Goal: Information Seeking & Learning: Learn about a topic

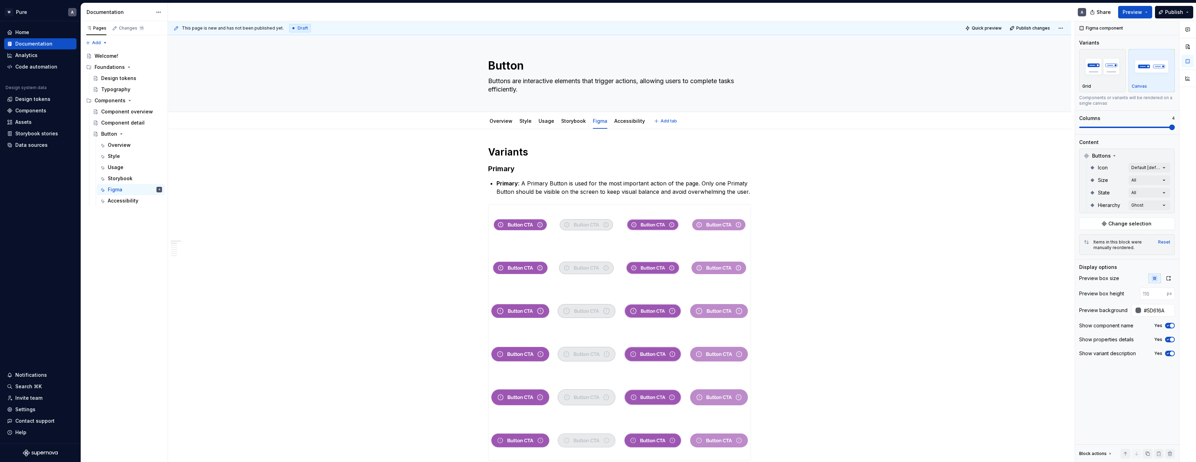
type textarea "*"
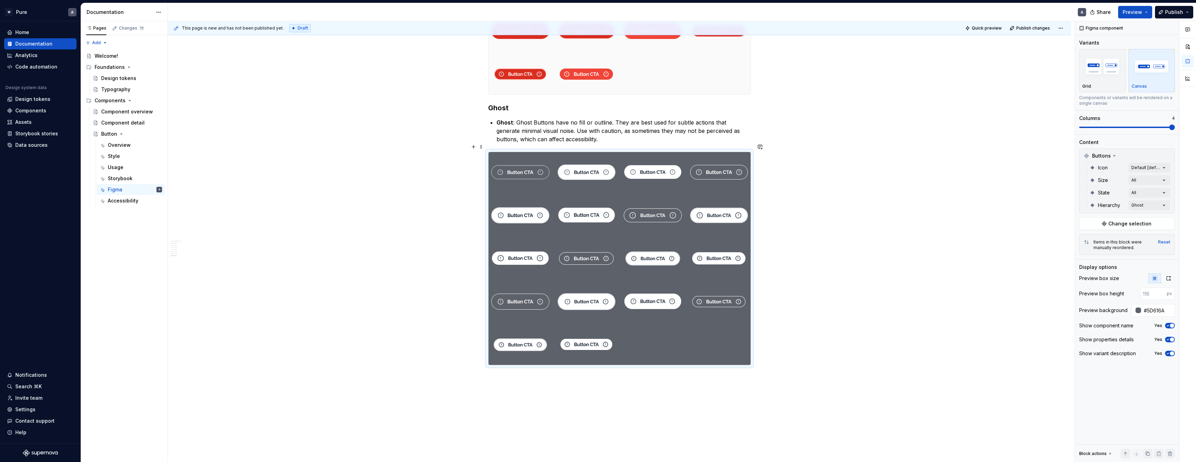
scroll to position [1921, 0]
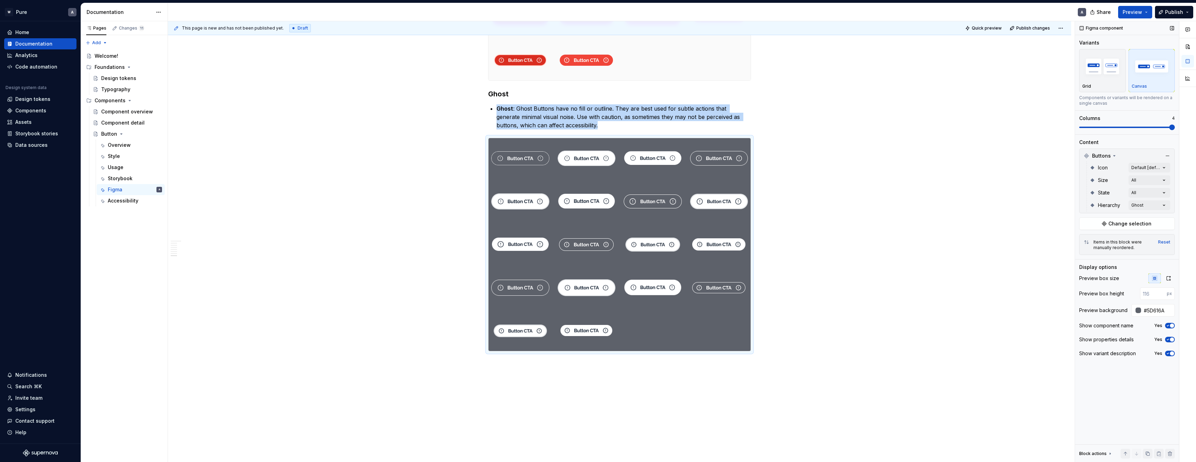
click at [1169, 127] on span at bounding box center [1172, 127] width 6 height 6
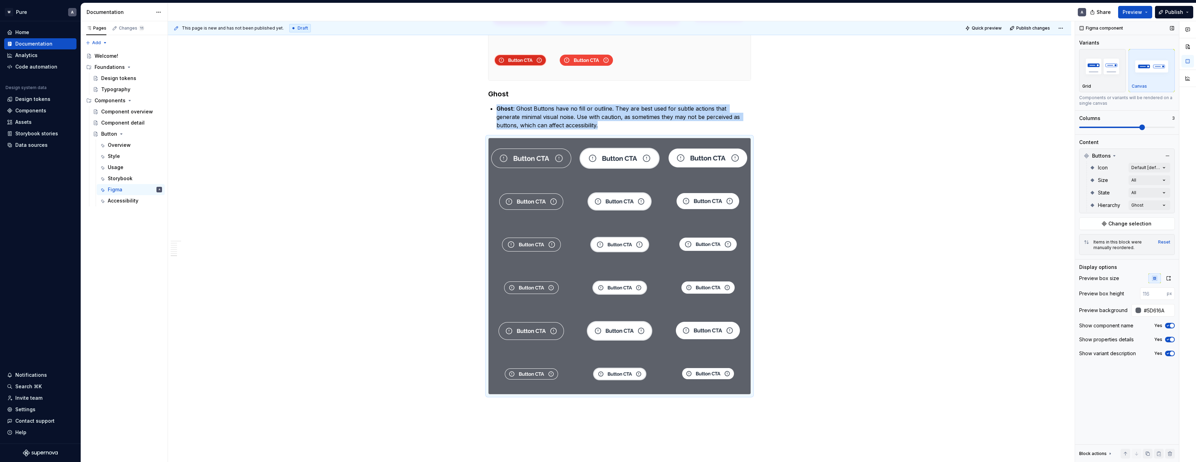
click at [1145, 127] on span at bounding box center [1142, 127] width 6 height 6
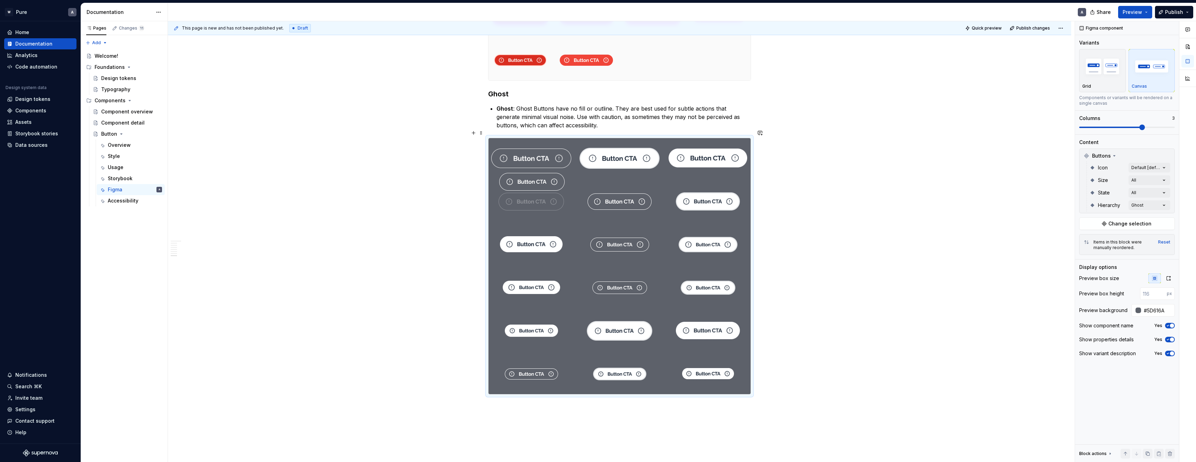
drag, startPoint x: 535, startPoint y: 323, endPoint x: 534, endPoint y: 193, distance: 129.7
click at [534, 193] on body "W Pure A Home Documentation Analytics Code automation Design system data Design…" at bounding box center [598, 231] width 1196 height 462
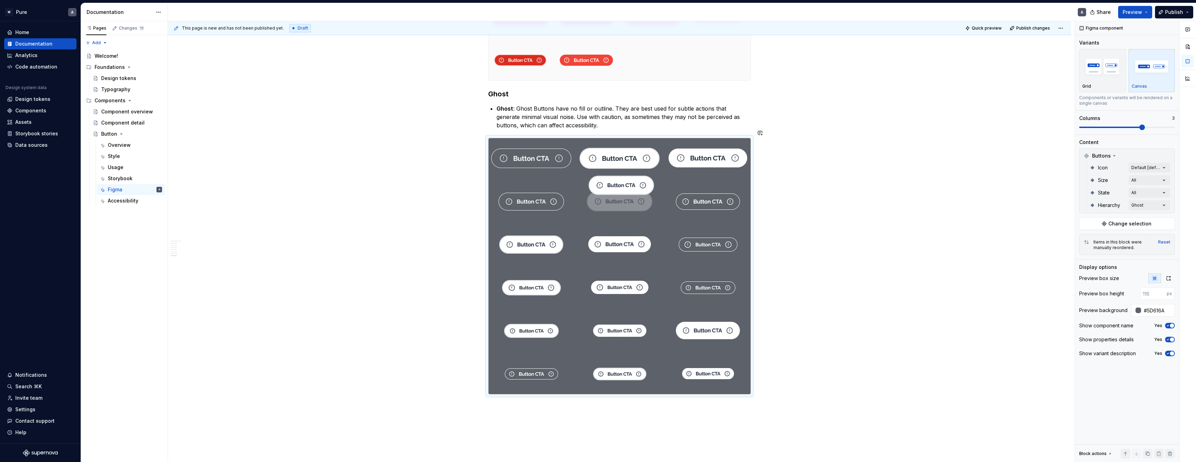
drag, startPoint x: 612, startPoint y: 327, endPoint x: 597, endPoint y: 210, distance: 117.8
click at [595, 206] on body "W Pure A Home Documentation Analytics Code automation Design system data Design…" at bounding box center [598, 231] width 1196 height 462
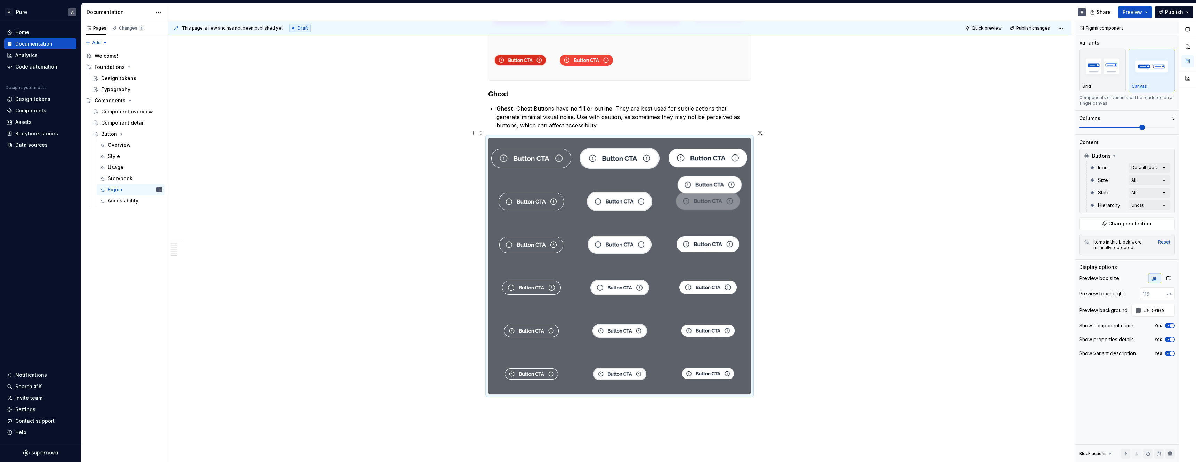
drag, startPoint x: 699, startPoint y: 324, endPoint x: 680, endPoint y: 195, distance: 130.7
click at [680, 195] on body "W Pure A Home Documentation Analytics Code automation Design system data Design…" at bounding box center [598, 231] width 1196 height 462
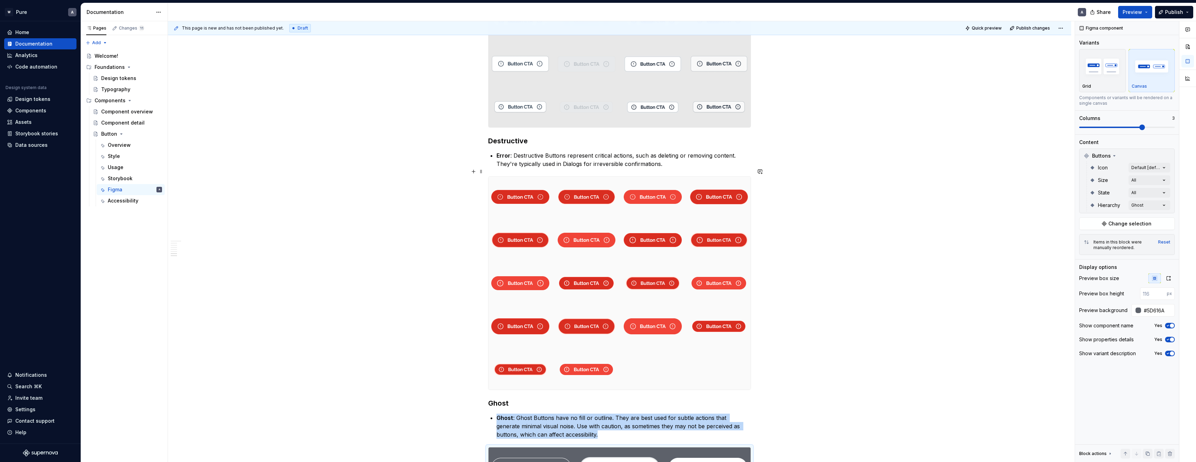
scroll to position [1613, 0]
type input "#FAFAFA"
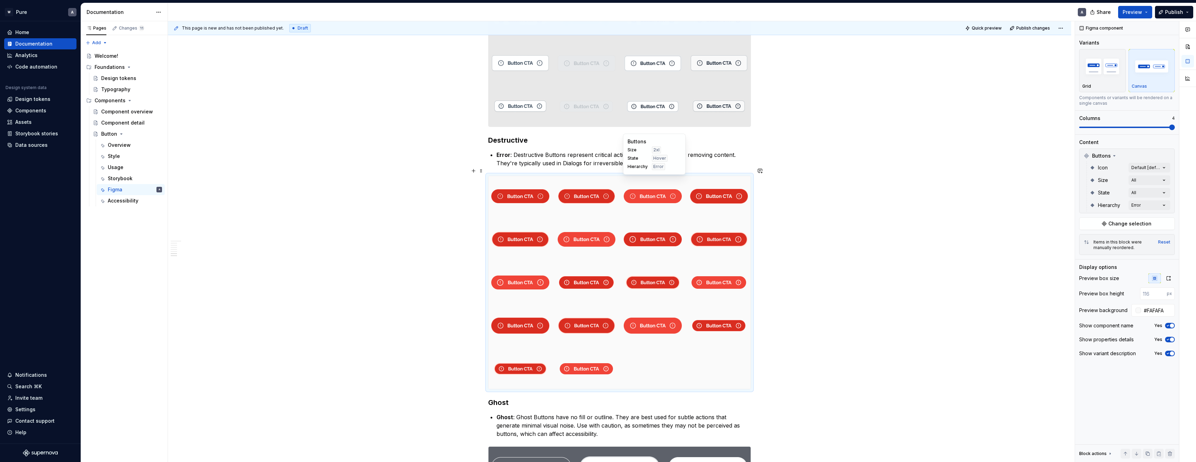
click at [653, 171] on div "Buttons Size 2xl State Hover Hierarchy Error" at bounding box center [654, 153] width 63 height 41
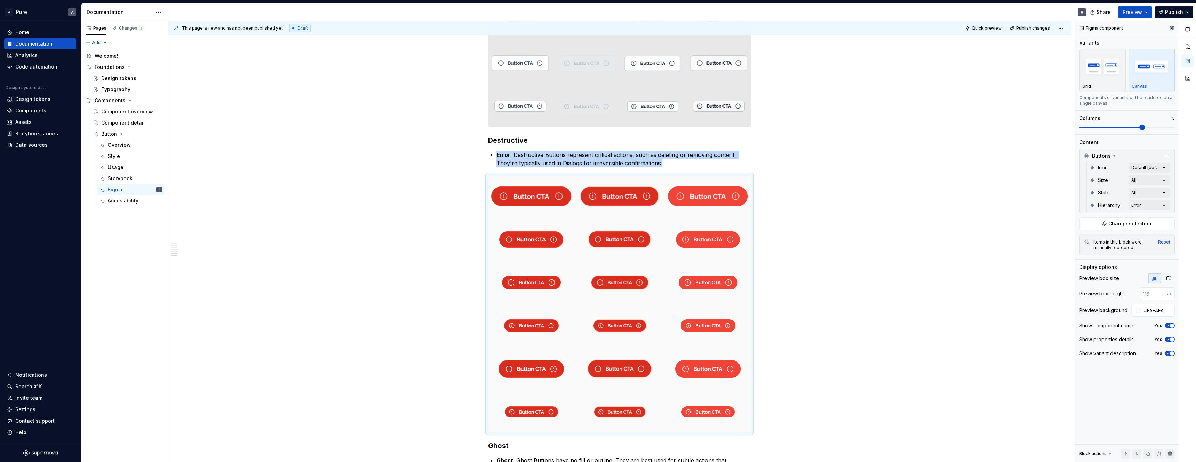
click at [1145, 128] on span at bounding box center [1142, 127] width 6 height 6
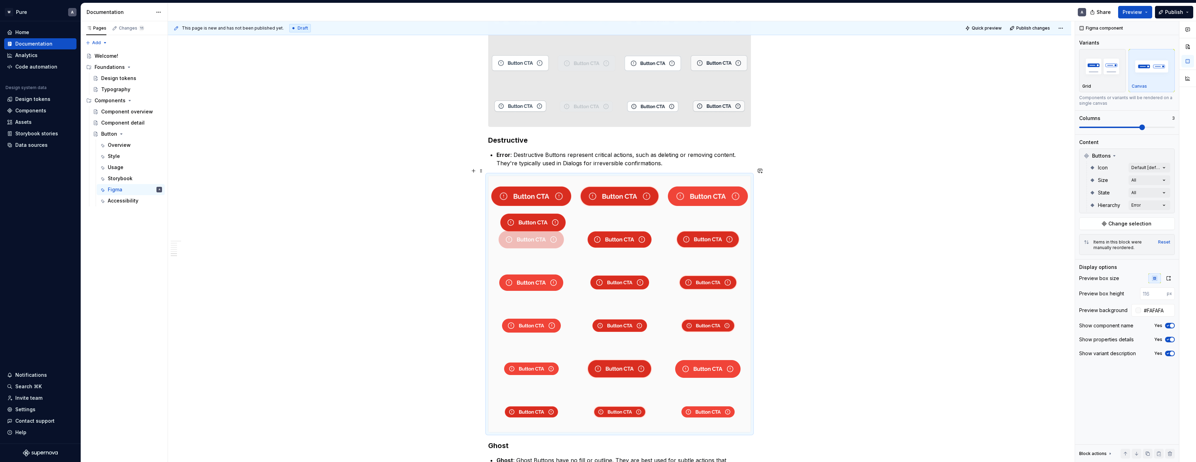
drag, startPoint x: 532, startPoint y: 356, endPoint x: 548, endPoint y: 269, distance: 88.7
click at [527, 238] on body "W Pure A Home Documentation Analytics Code automation Design system data Design…" at bounding box center [598, 231] width 1196 height 462
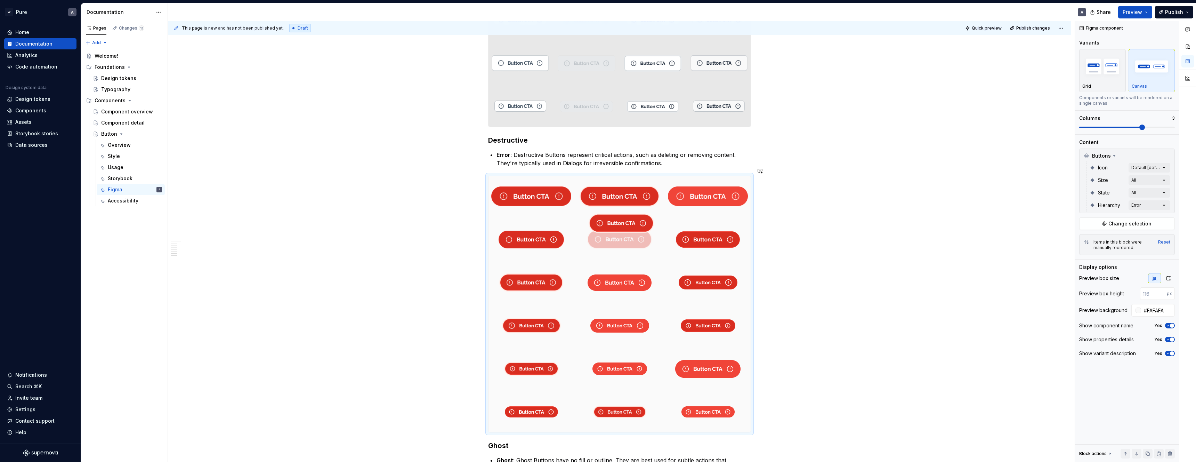
drag, startPoint x: 607, startPoint y: 336, endPoint x: 603, endPoint y: 249, distance: 87.0
click at [602, 233] on body "W Pure A Home Documentation Analytics Code automation Design system data Design…" at bounding box center [598, 231] width 1196 height 462
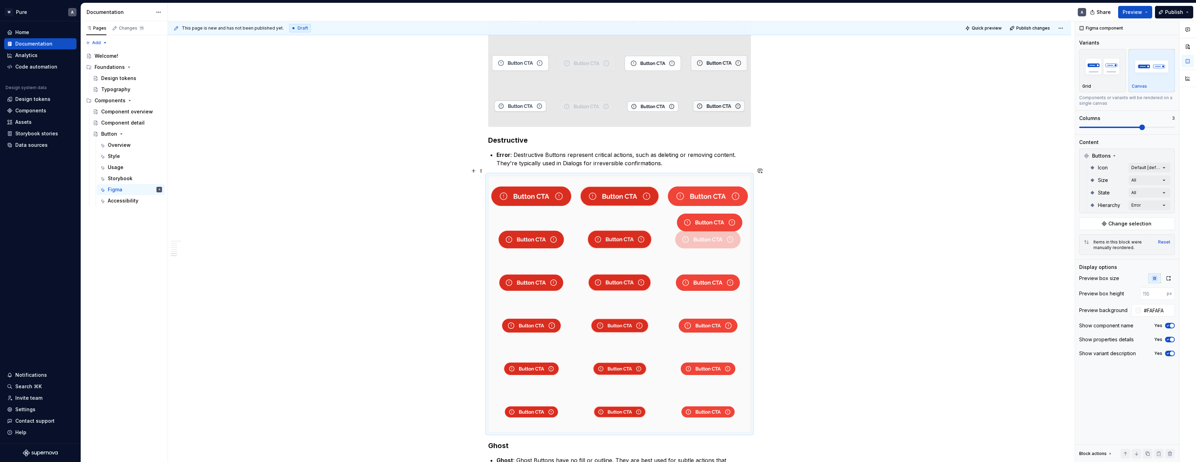
drag, startPoint x: 704, startPoint y: 333, endPoint x: 685, endPoint y: 229, distance: 105.2
click at [686, 229] on body "W Pure A Home Documentation Analytics Code automation Design system data Design…" at bounding box center [598, 231] width 1196 height 462
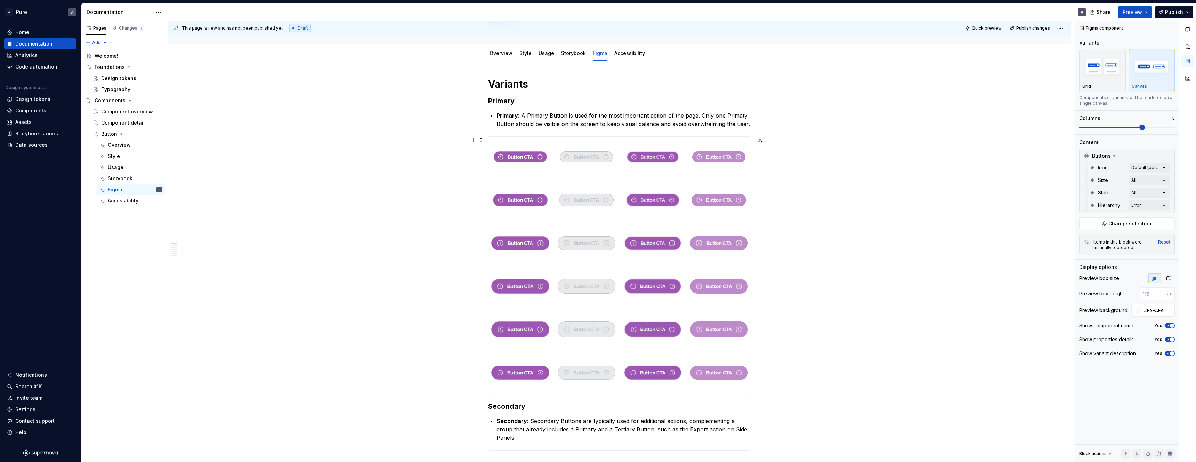
scroll to position [0, 0]
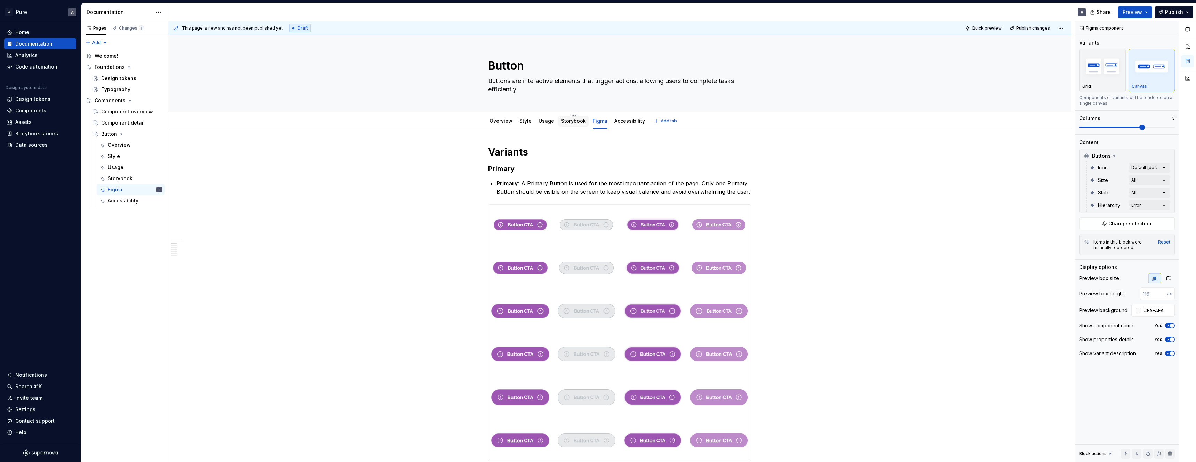
click at [573, 118] on link "Storybook" at bounding box center [573, 121] width 25 height 6
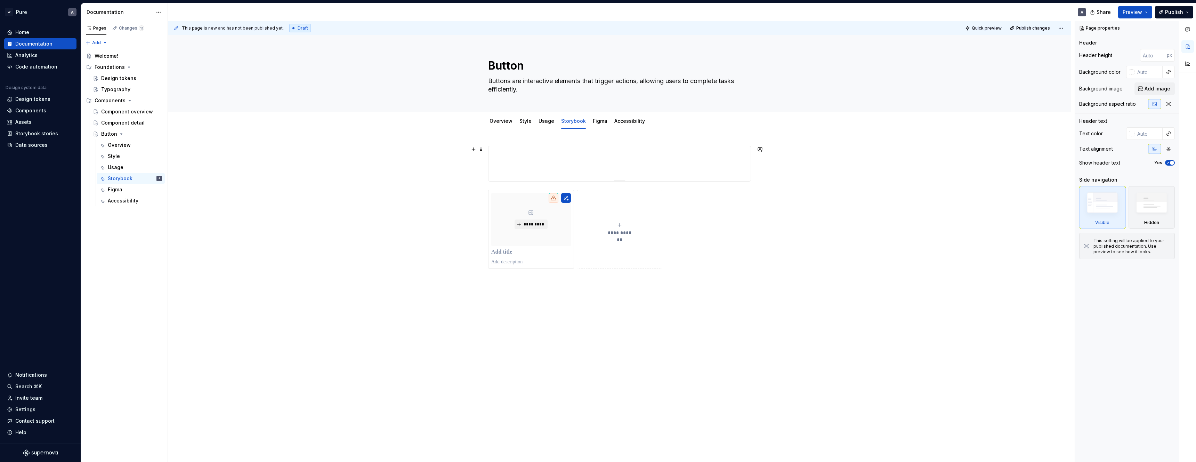
type textarea "*"
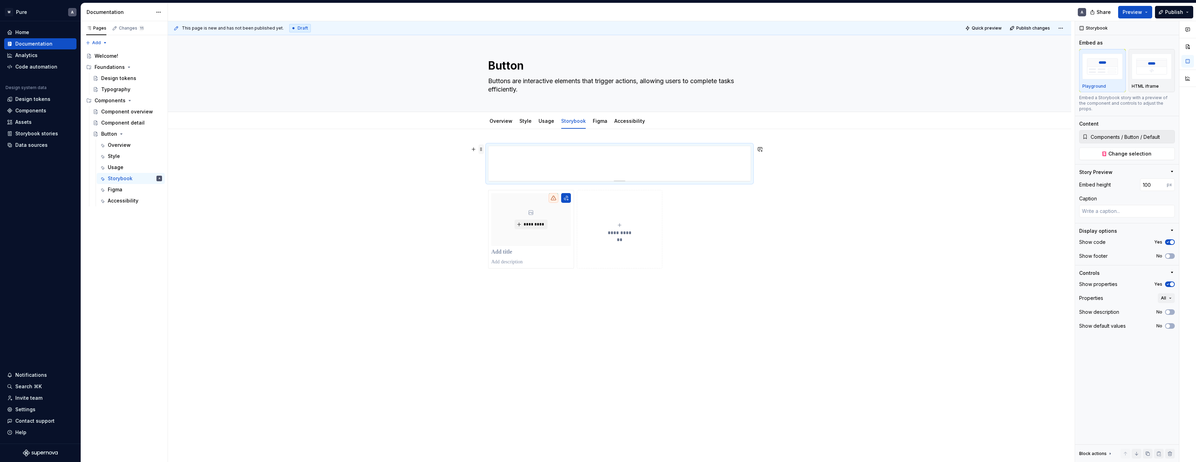
click at [482, 148] on span at bounding box center [481, 149] width 6 height 10
click at [497, 209] on div "Delete" at bounding box center [515, 210] width 45 height 7
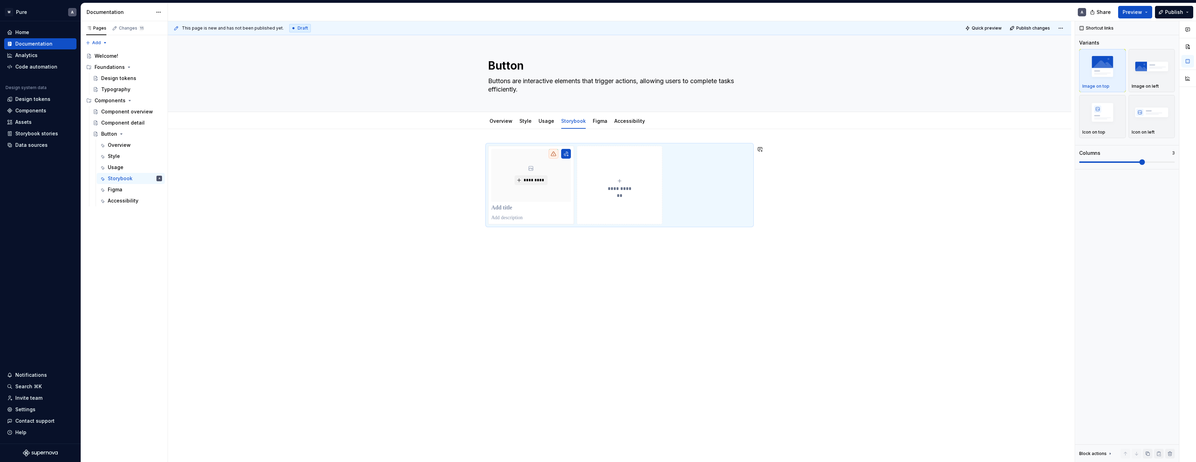
click at [493, 137] on div "**********" at bounding box center [619, 250] width 903 height 242
click at [476, 149] on button "button" at bounding box center [474, 149] width 10 height 10
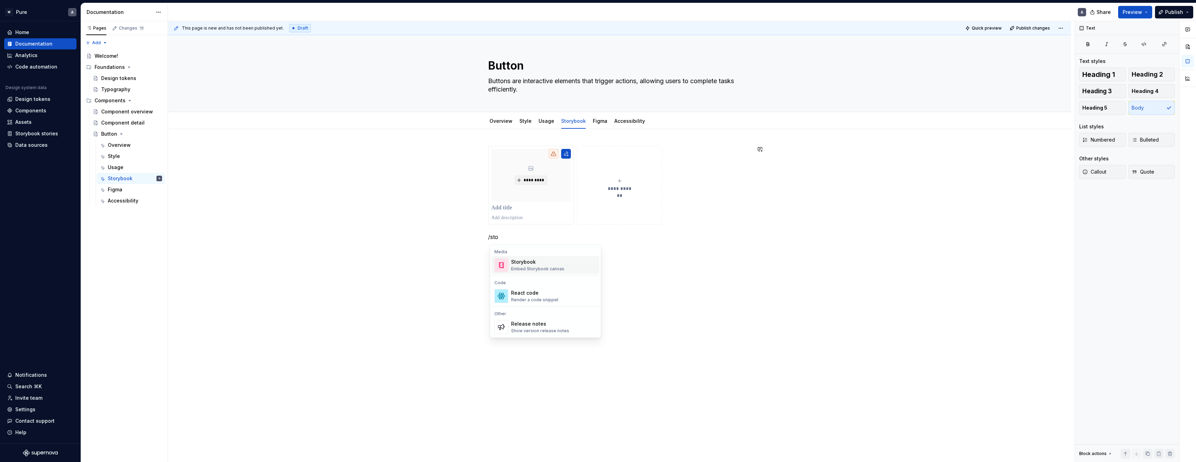
click at [548, 262] on div "Storybook" at bounding box center [537, 261] width 53 height 7
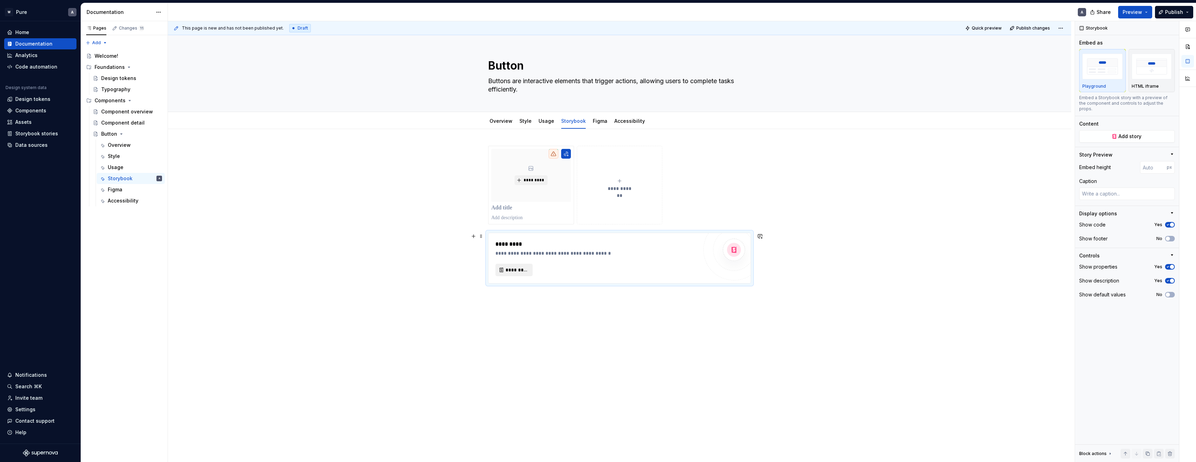
click at [511, 270] on span "*********" at bounding box center [516, 269] width 23 height 7
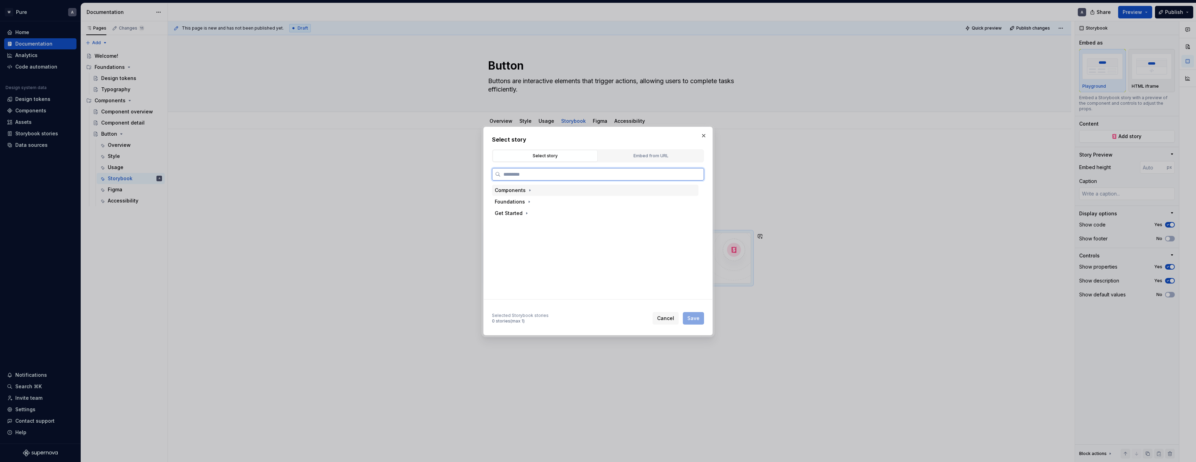
click at [517, 190] on div "Components" at bounding box center [510, 190] width 31 height 7
click at [525, 260] on div "Button" at bounding box center [522, 260] width 24 height 7
click at [541, 242] on div "Default" at bounding box center [601, 242] width 193 height 11
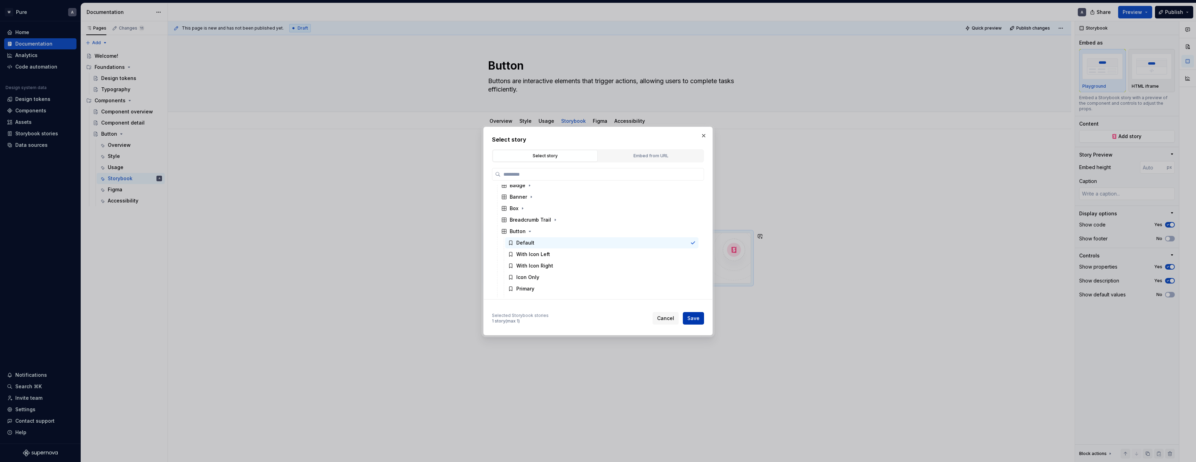
click at [690, 317] on span "Save" at bounding box center [693, 318] width 12 height 7
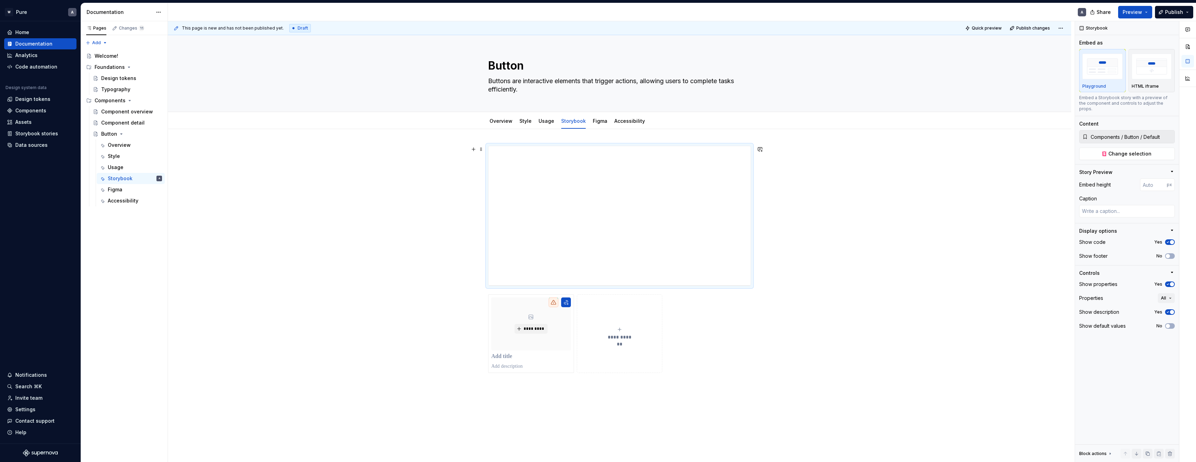
click at [778, 251] on div "**********" at bounding box center [619, 324] width 903 height 391
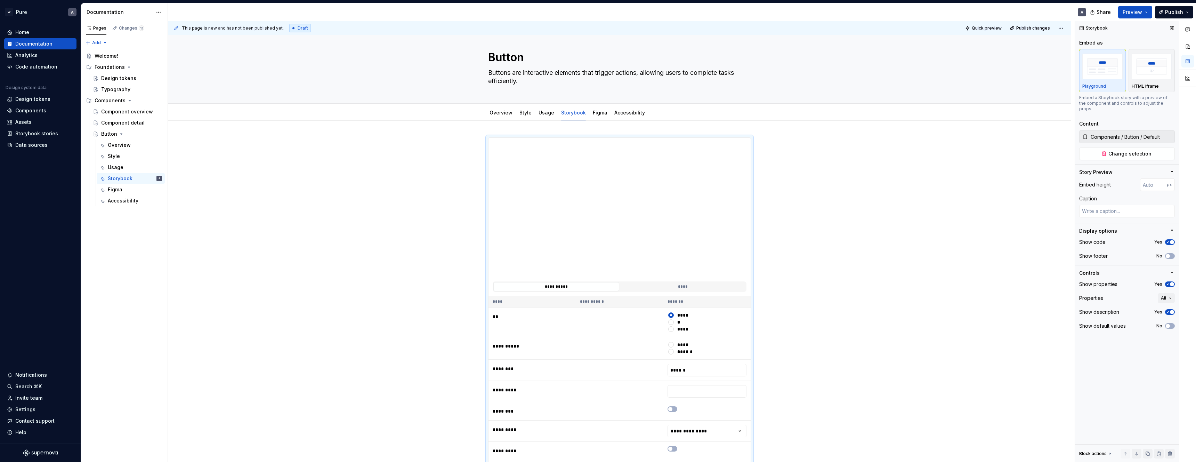
scroll to position [0, 0]
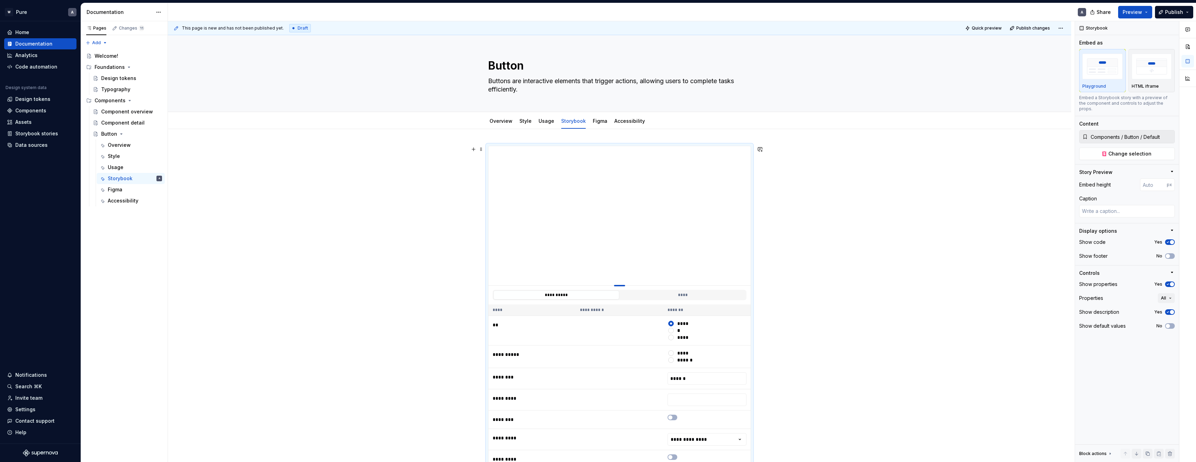
type textarea "*"
type input "184"
type textarea "*"
type input "114"
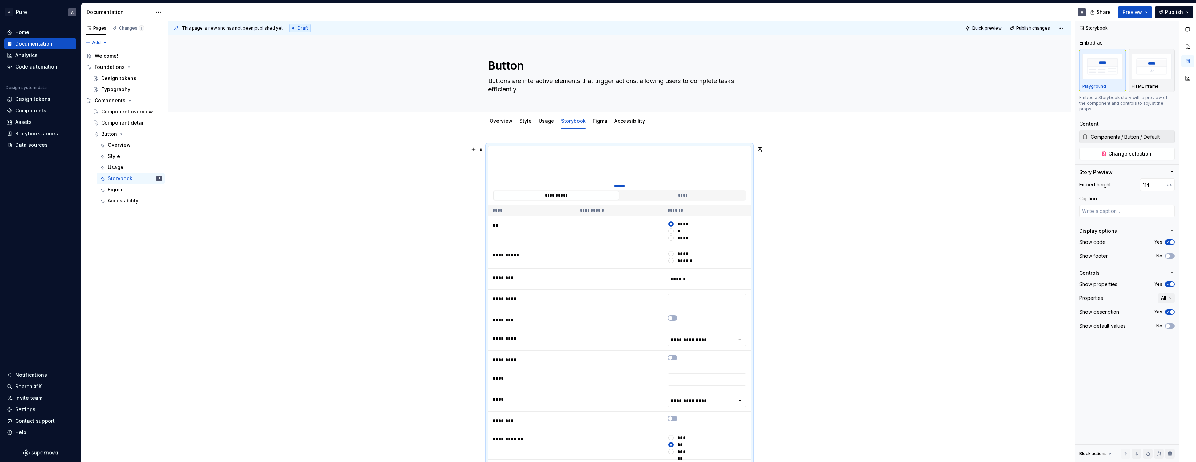
type textarea "*"
type input "100"
drag, startPoint x: 622, startPoint y: 285, endPoint x: 620, endPoint y: 160, distance: 125.5
type textarea "*"
click at [1101, 207] on textarea at bounding box center [1127, 211] width 96 height 13
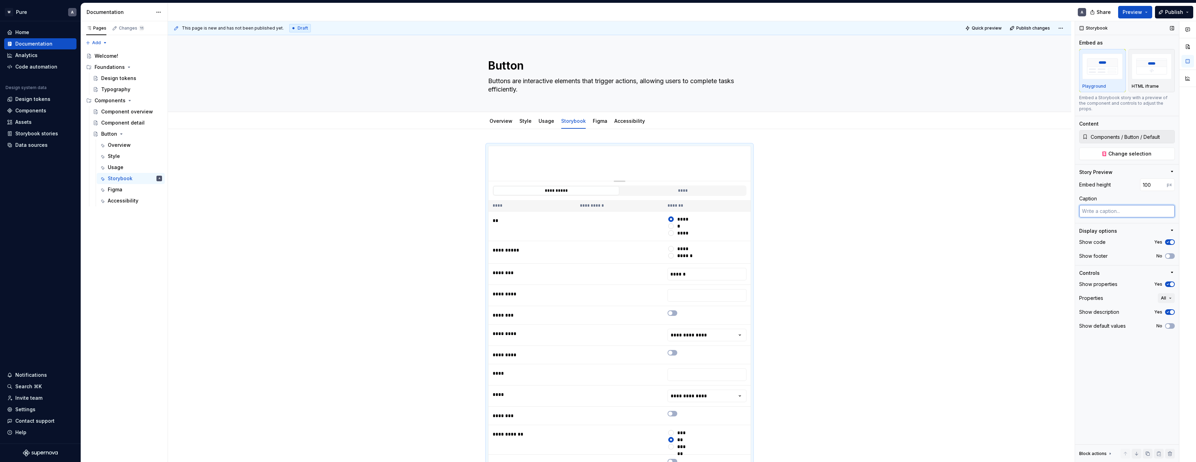
type textarea "T"
type textarea "*"
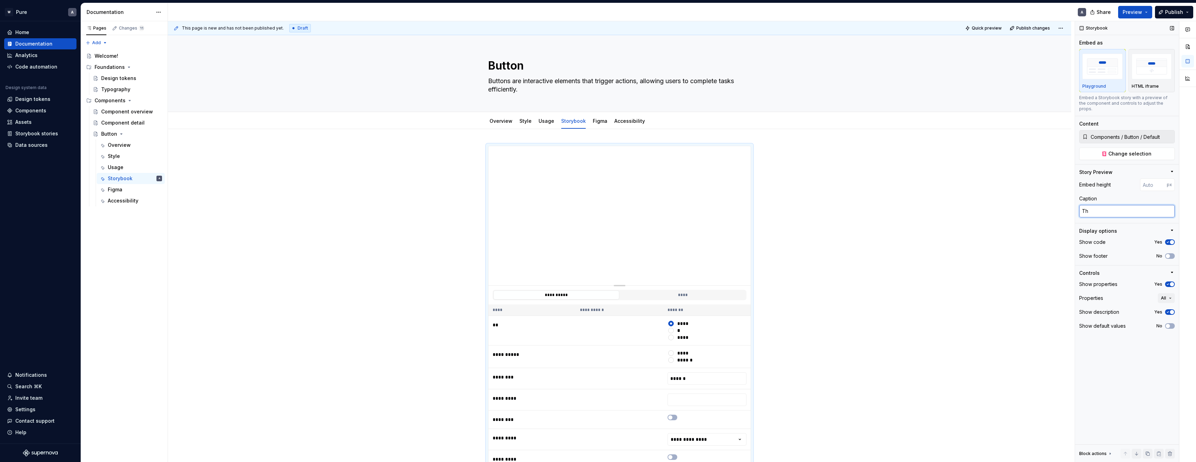
type textarea "Thi"
type textarea "*"
type textarea "This"
type textarea "*"
type textarea "This"
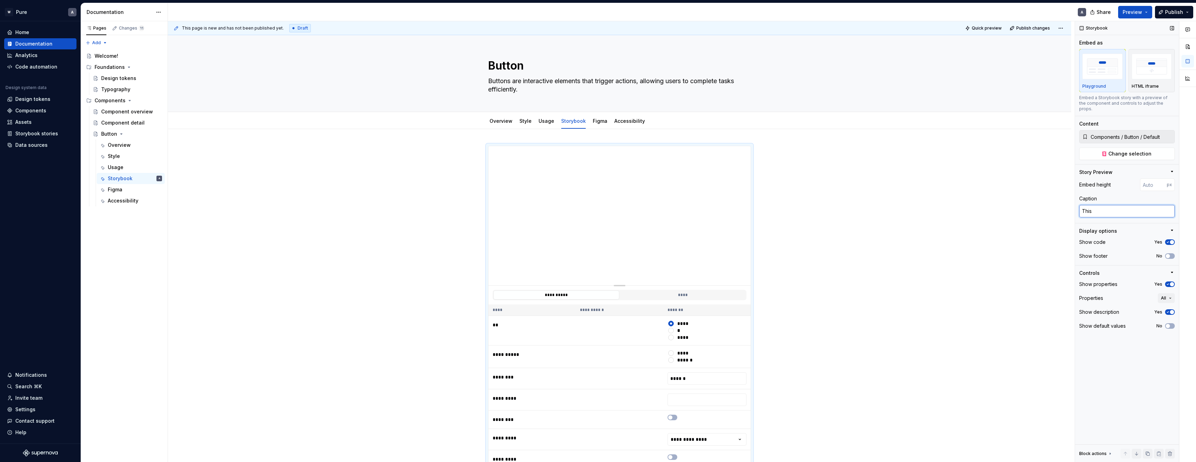
type textarea "*"
type textarea "This i"
type textarea "*"
type textarea "This is"
type textarea "*"
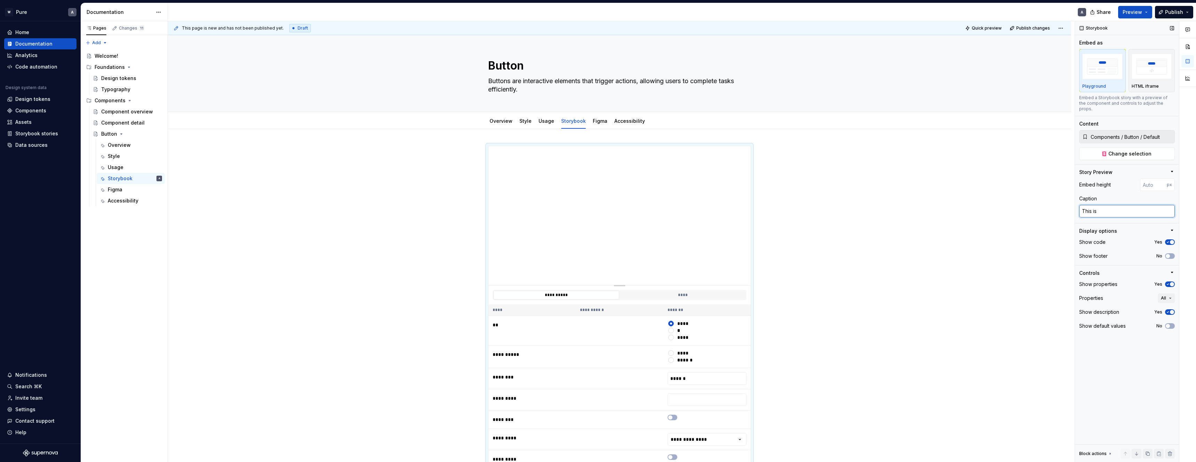
type textarea "This is a"
type textarea "*"
type textarea "This is a"
type textarea "*"
type textarea "This is a ca"
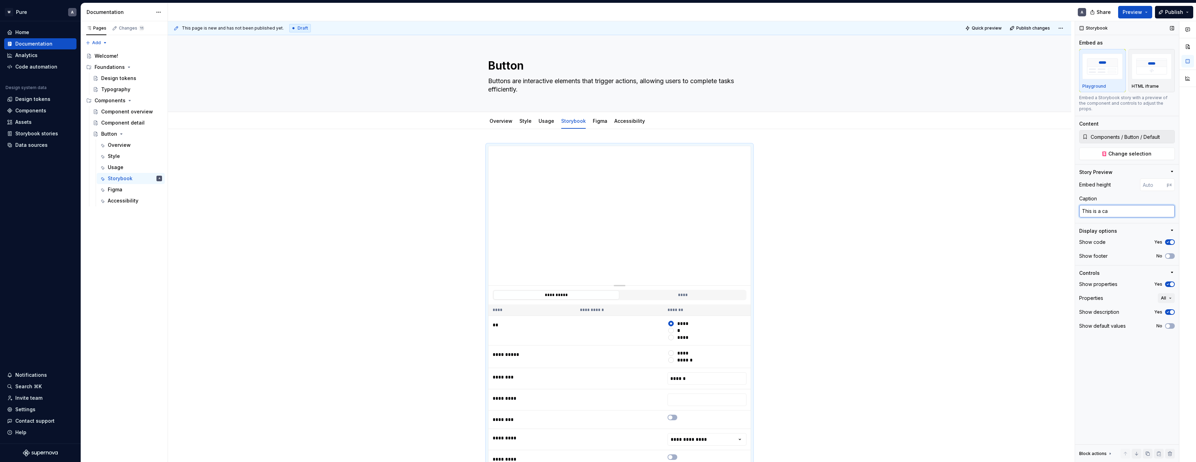
type textarea "*"
type textarea "This is a cap"
type textarea "*"
type textarea "This is a capt"
type textarea "*"
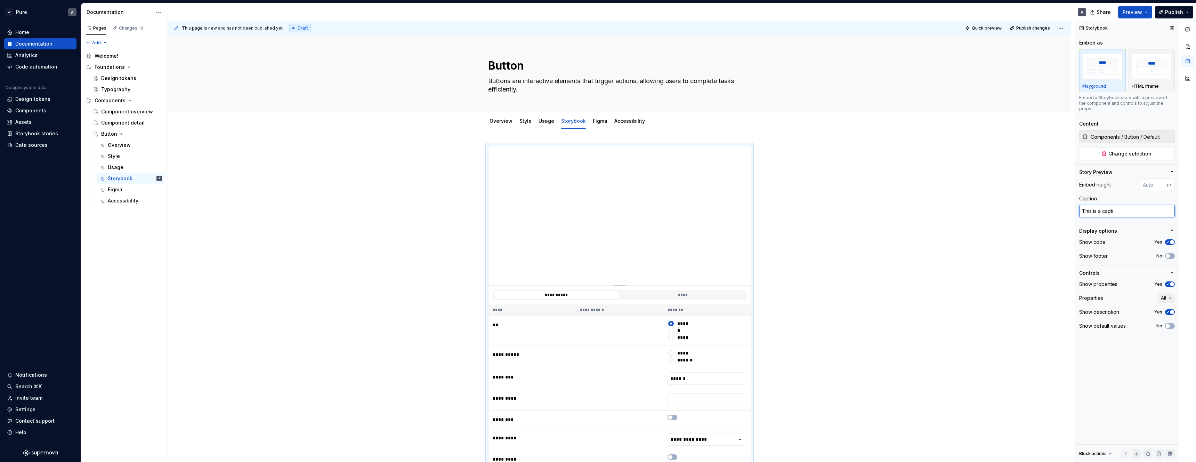
type textarea "This is a captio"
type textarea "*"
type textarea "This is a caption"
type textarea "*"
type textarea "This is a caption"
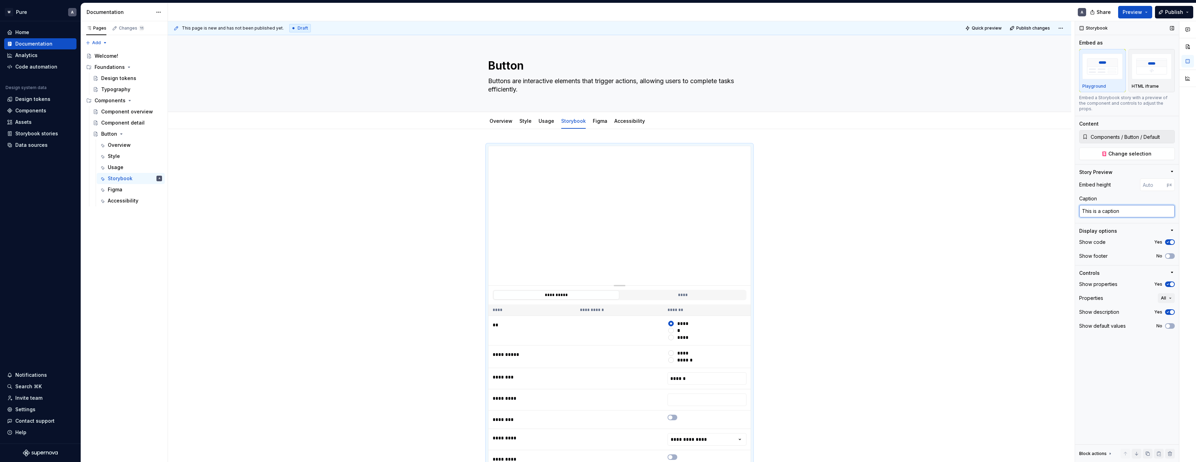
type textarea "*"
type textarea "This is a caption f"
type textarea "*"
type textarea "This is a caption fo"
type textarea "*"
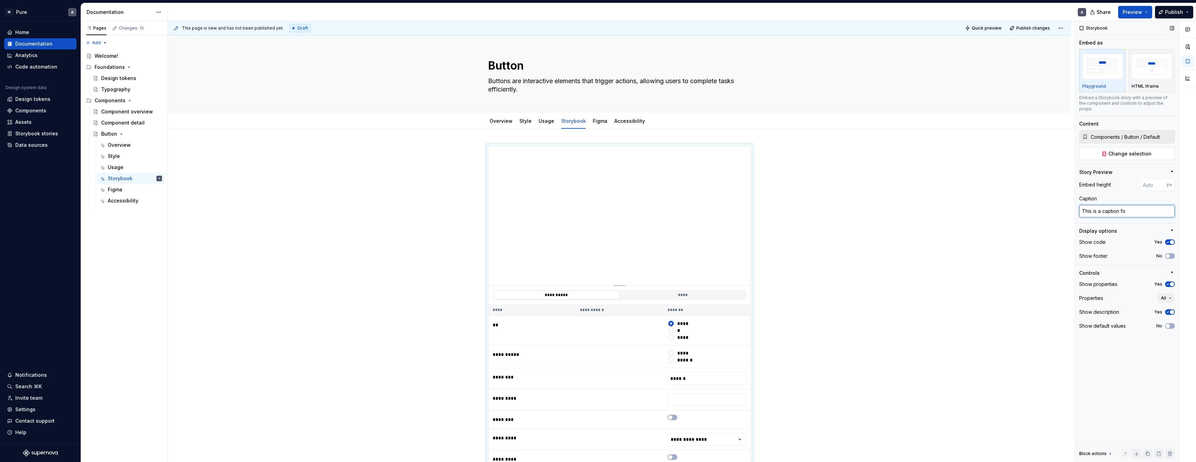
type textarea "This is a caption for"
type textarea "*"
type textarea "This is a caption for"
type textarea "*"
type textarea "This is a caption for th"
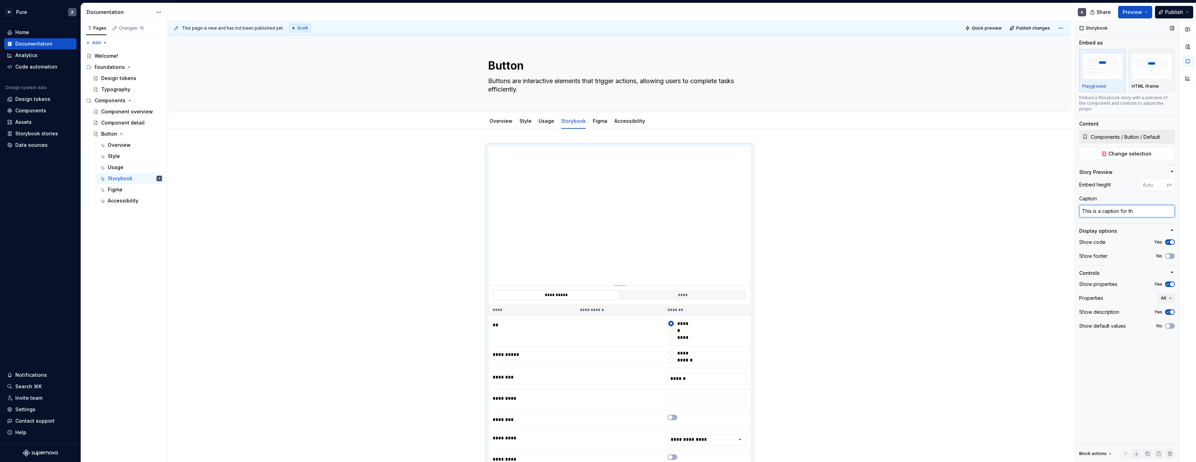
type textarea "*"
type textarea "This is a caption for the"
type textarea "*"
type textarea "This is a caption for the bu"
type textarea "*"
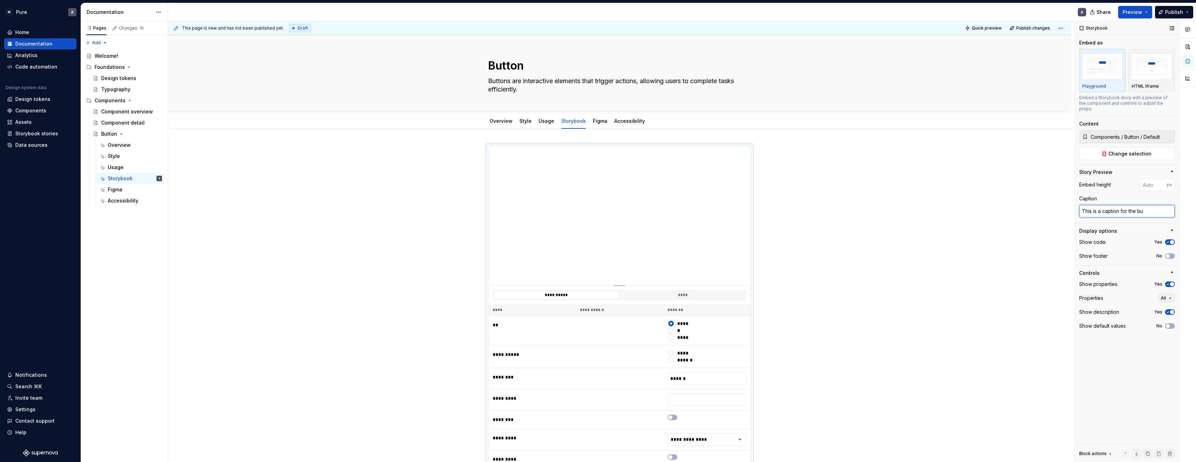
type textarea "This is a caption for the but"
type textarea "*"
type textarea "This is a caption for the butt"
type textarea "*"
type textarea "This is a caption for the button"
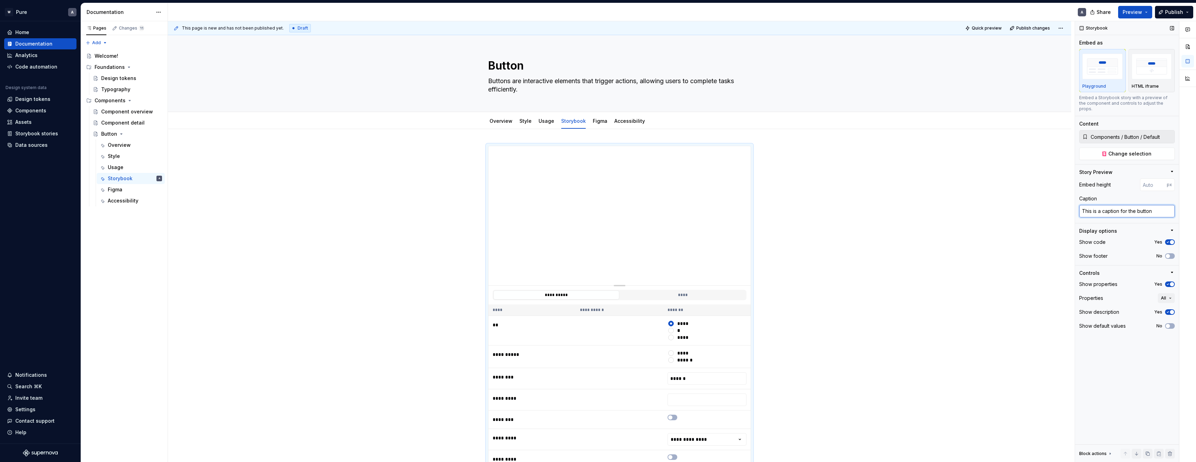
type textarea "*"
type textarea "This is a caption for the button"
type textarea "*"
type textarea "This is a caption for the button"
type textarea "*"
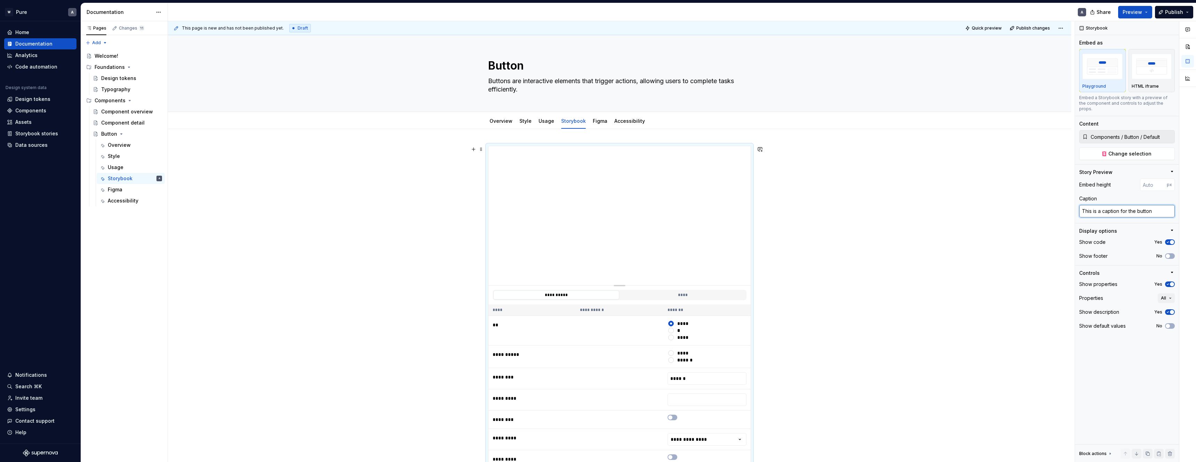
type textarea "This is a caption for the button"
drag, startPoint x: 895, startPoint y: 261, endPoint x: 841, endPoint y: 254, distance: 55.0
type textarea "*"
type input "125"
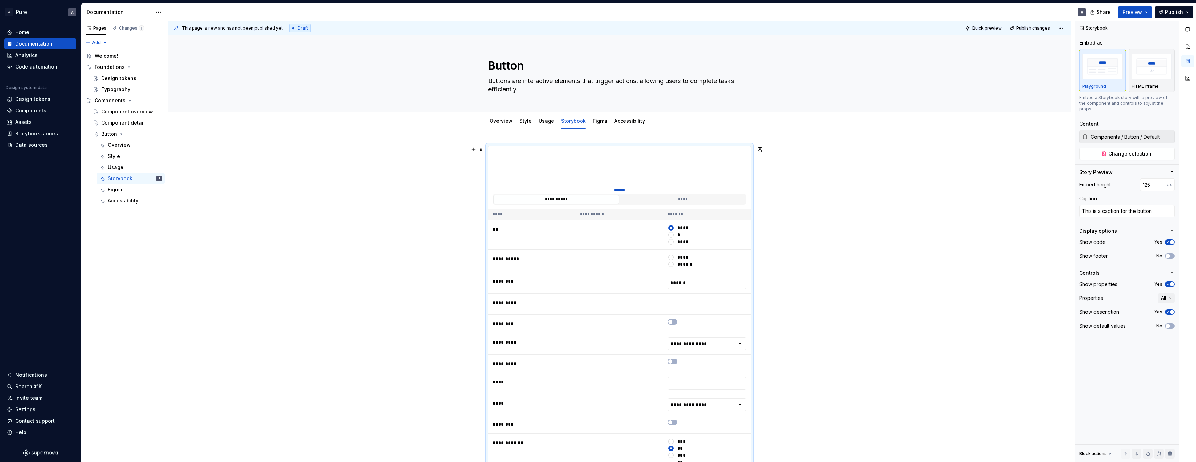
type textarea "*"
type input "100"
drag, startPoint x: 623, startPoint y: 285, endPoint x: 616, endPoint y: 156, distance: 128.8
type textarea "*"
click at [1151, 205] on textarea "This is a caption for the button" at bounding box center [1127, 211] width 96 height 13
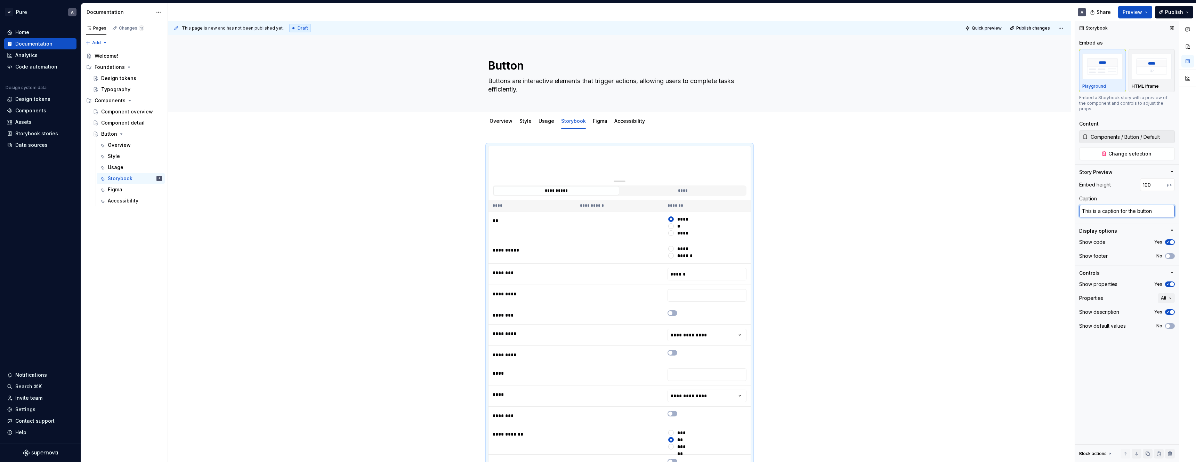
click at [1151, 205] on textarea "This is a caption for the button" at bounding box center [1127, 211] width 96 height 13
type textarea "*"
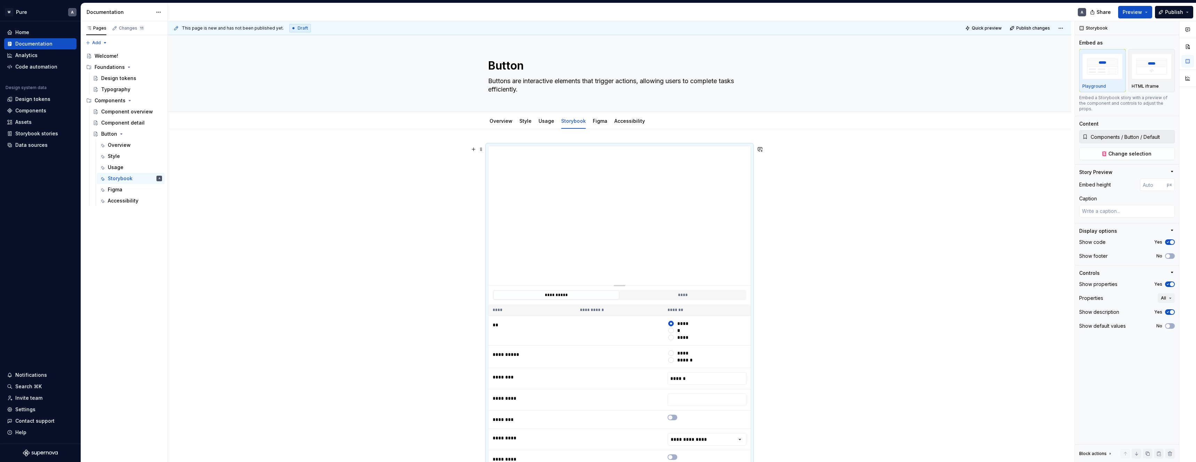
drag, startPoint x: 907, startPoint y: 244, endPoint x: 801, endPoint y: 246, distance: 105.7
click at [906, 244] on div "**********" at bounding box center [621, 241] width 907 height 441
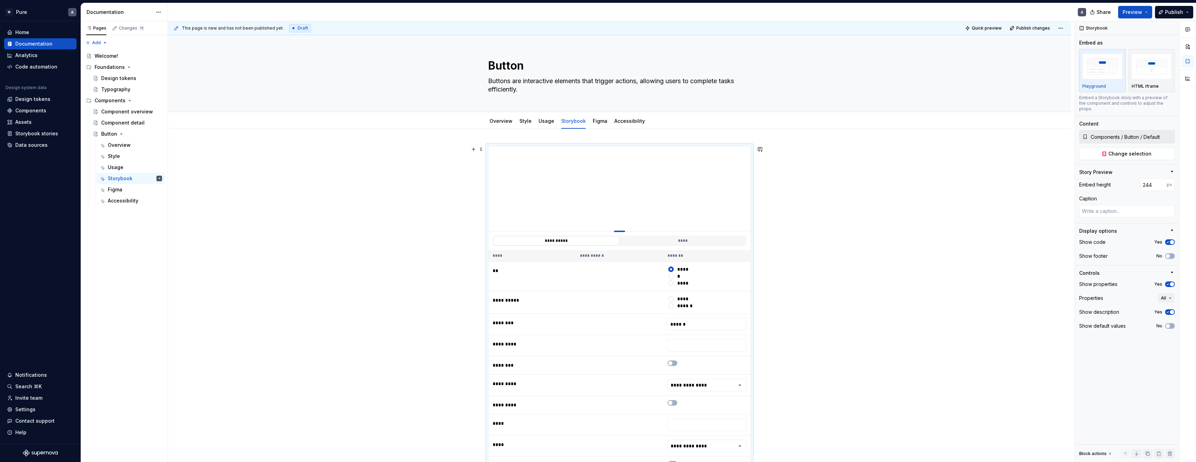
type textarea "*"
type input "220"
type textarea "*"
type input "201"
type textarea "*"
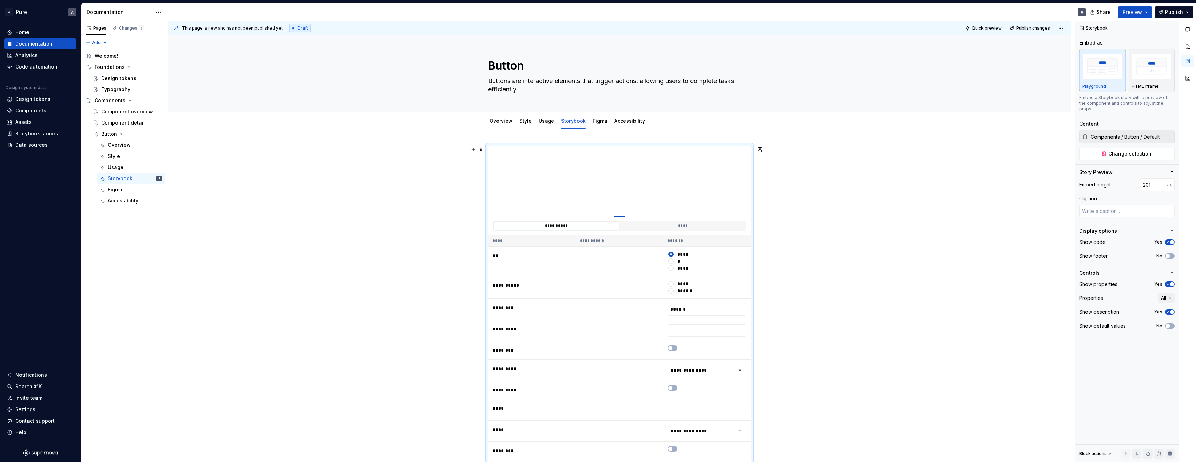
type input "185"
type textarea "*"
type input "164"
type textarea "*"
type input "146"
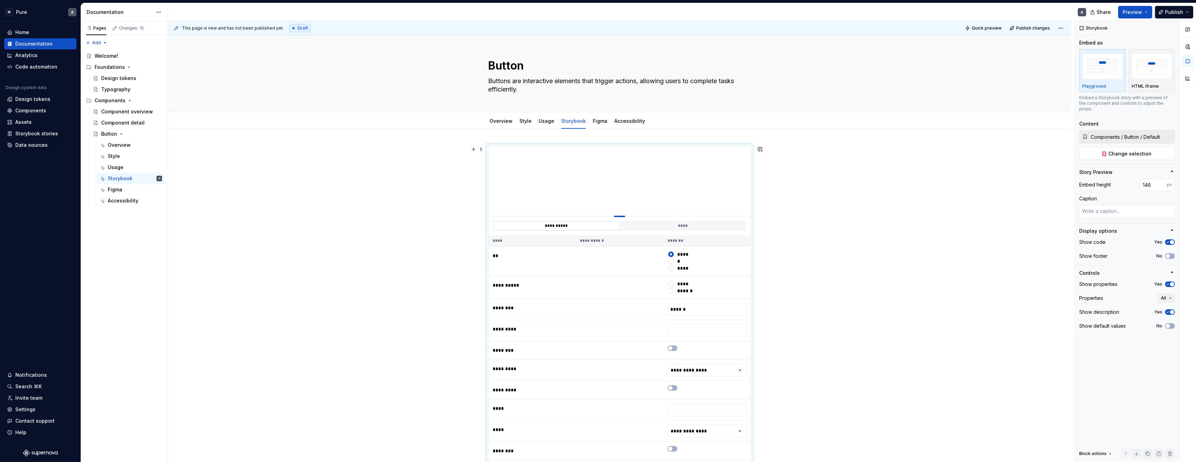
type textarea "*"
type input "130"
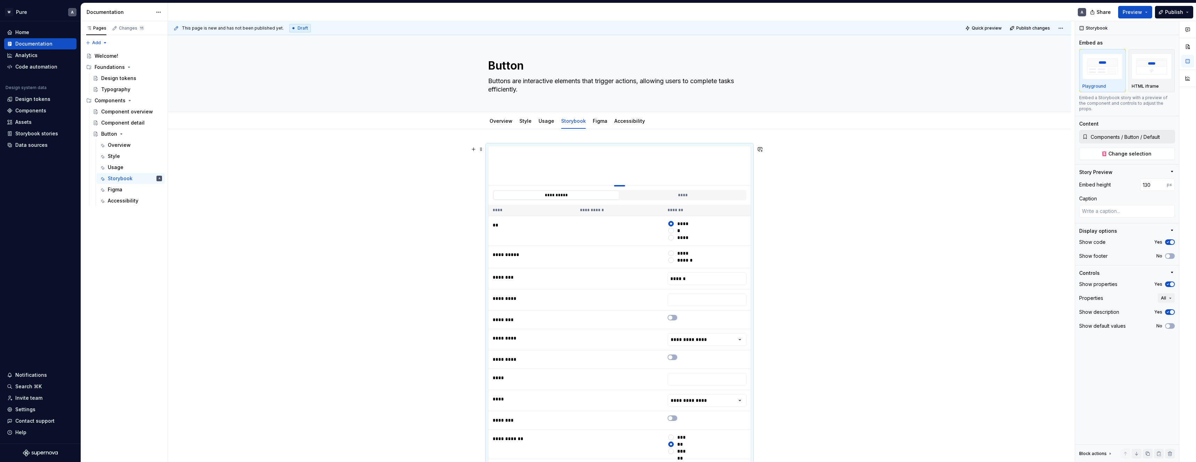
type textarea "*"
type input "113"
type textarea "*"
type input "100"
drag, startPoint x: 622, startPoint y: 284, endPoint x: 629, endPoint y: 160, distance: 124.6
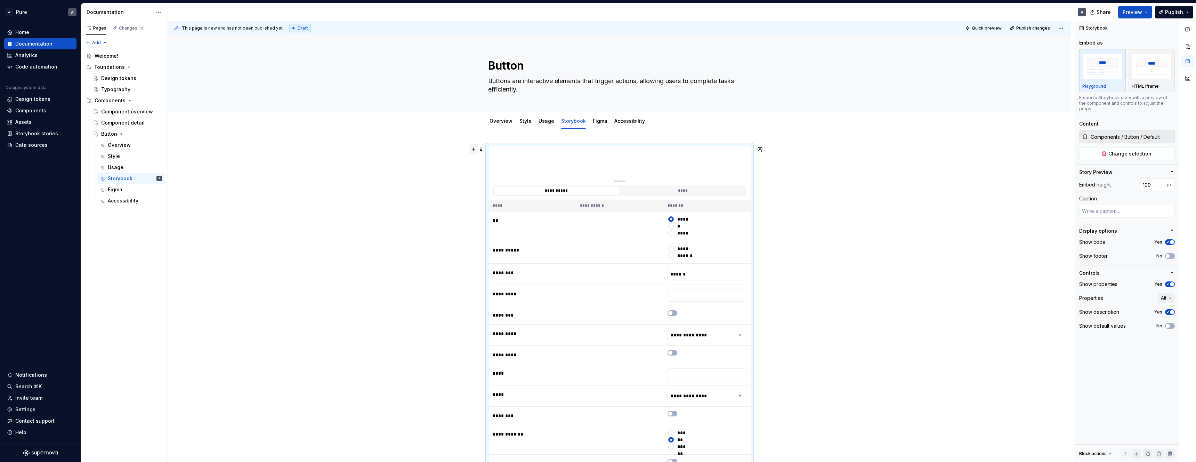
click at [477, 150] on button "button" at bounding box center [474, 149] width 10 height 10
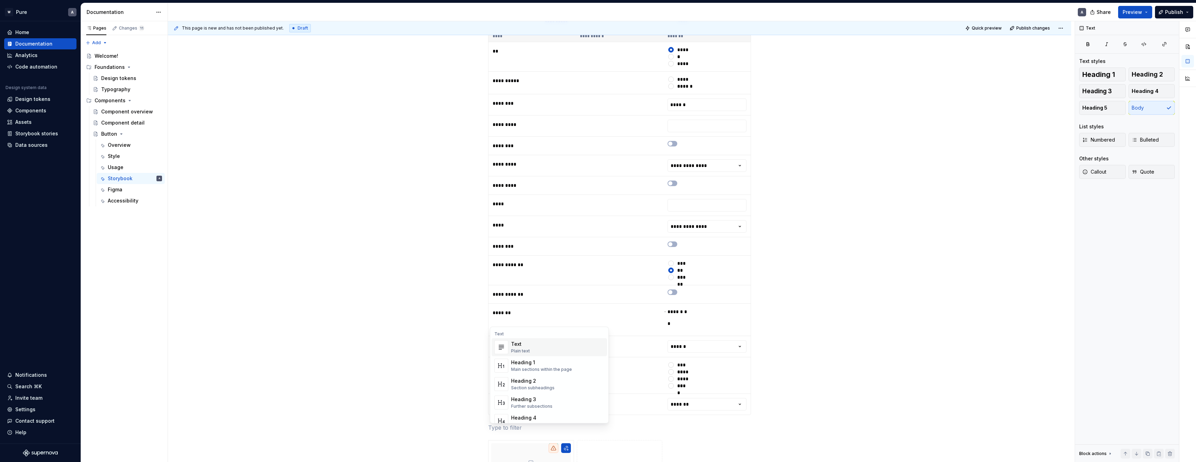
scroll to position [373, 0]
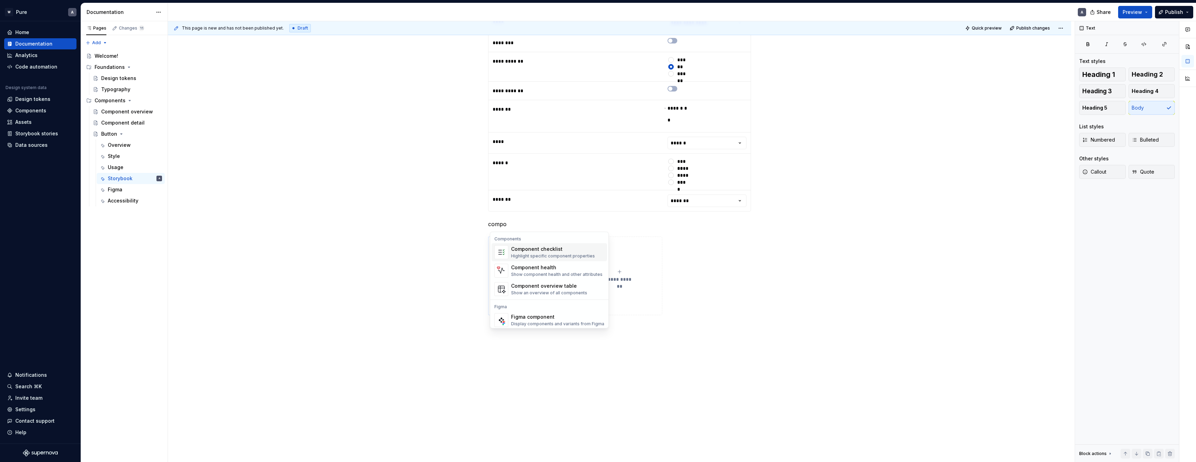
click at [536, 253] on div "Highlight specific component properties" at bounding box center [553, 256] width 84 height 6
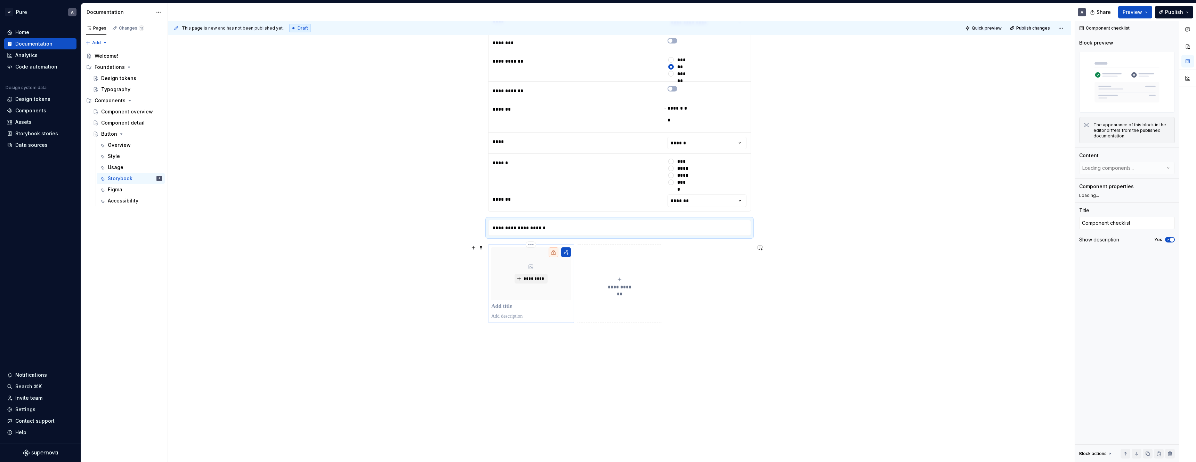
type textarea "*"
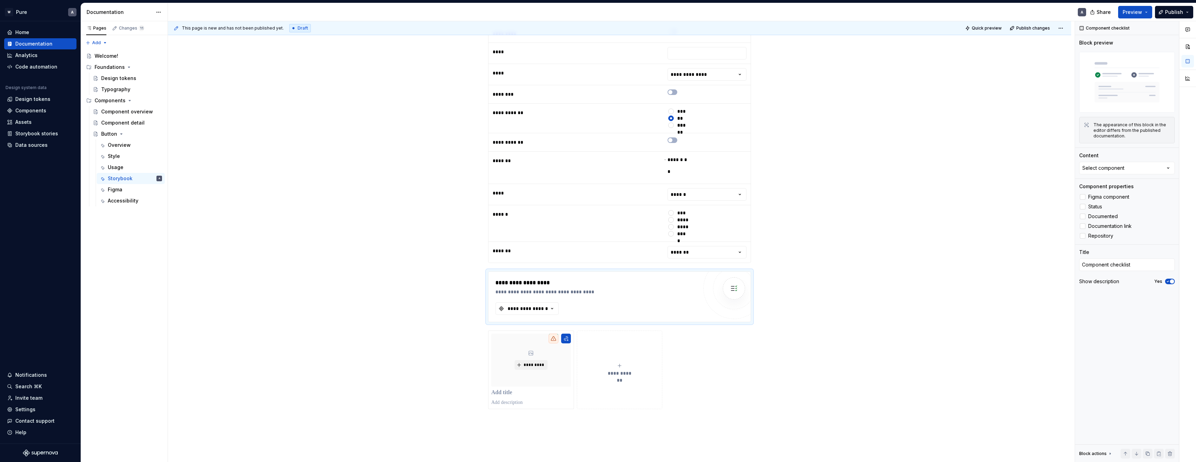
scroll to position [337, 0]
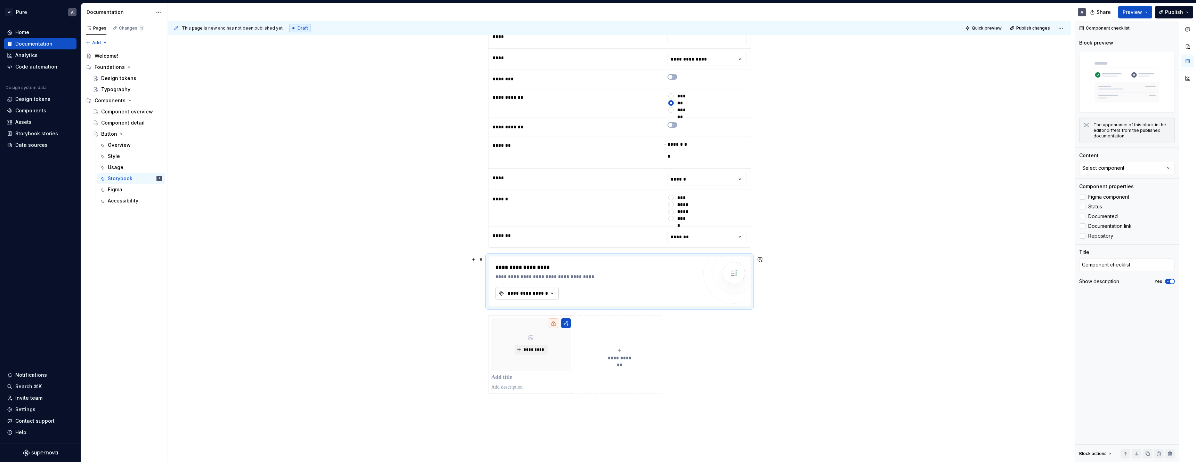
click at [532, 293] on div "**********" at bounding box center [528, 293] width 42 height 7
type input "button"
click at [434, 294] on div "**********" at bounding box center [619, 166] width 903 height 748
click at [520, 293] on div "**********" at bounding box center [528, 293] width 42 height 7
click at [443, 290] on div "**********" at bounding box center [619, 166] width 903 height 748
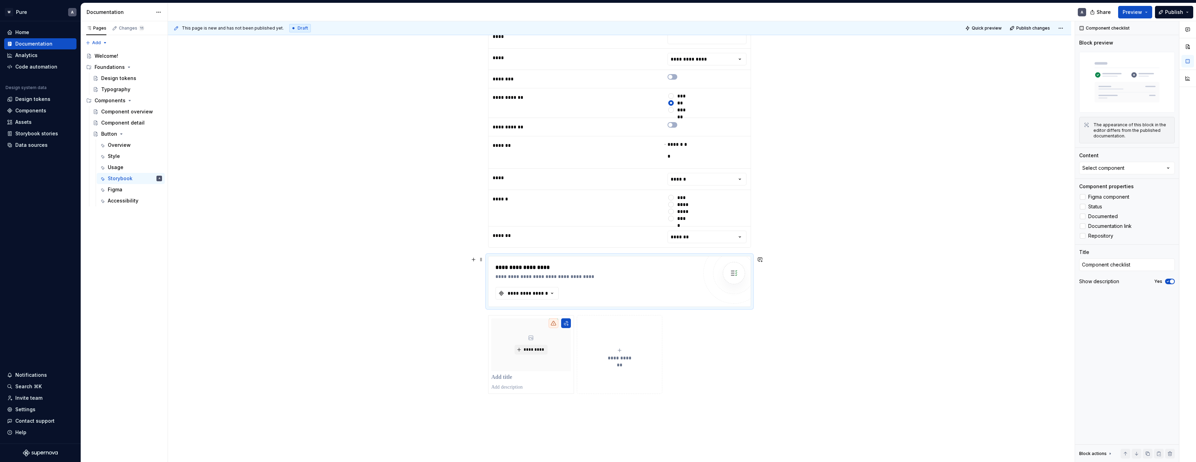
drag, startPoint x: 450, startPoint y: 282, endPoint x: 454, endPoint y: 278, distance: 5.2
click at [450, 281] on div "**********" at bounding box center [621, 241] width 907 height 441
click at [475, 261] on button "button" at bounding box center [474, 259] width 10 height 10
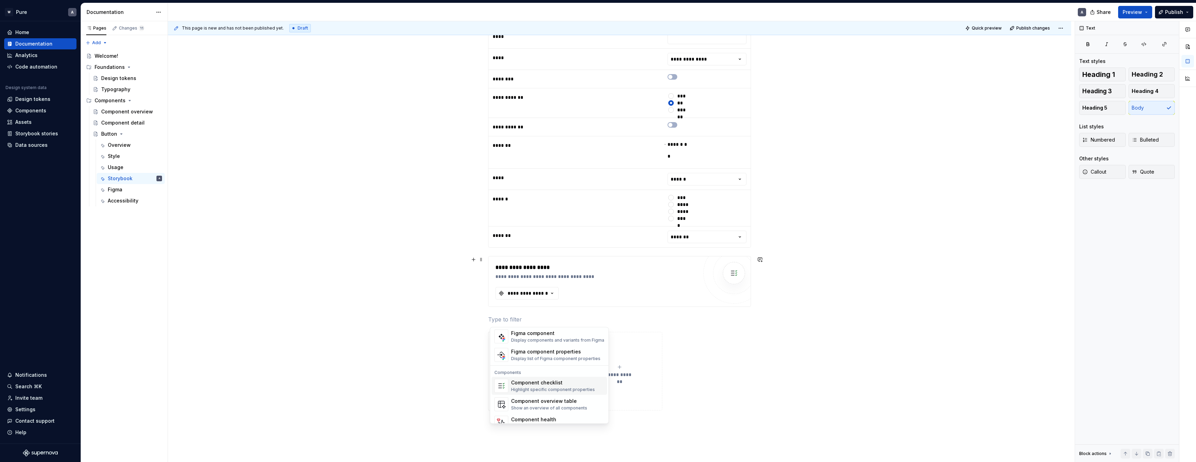
scroll to position [692, 0]
click at [528, 396] on div "Show an overview of all components" at bounding box center [549, 398] width 76 height 6
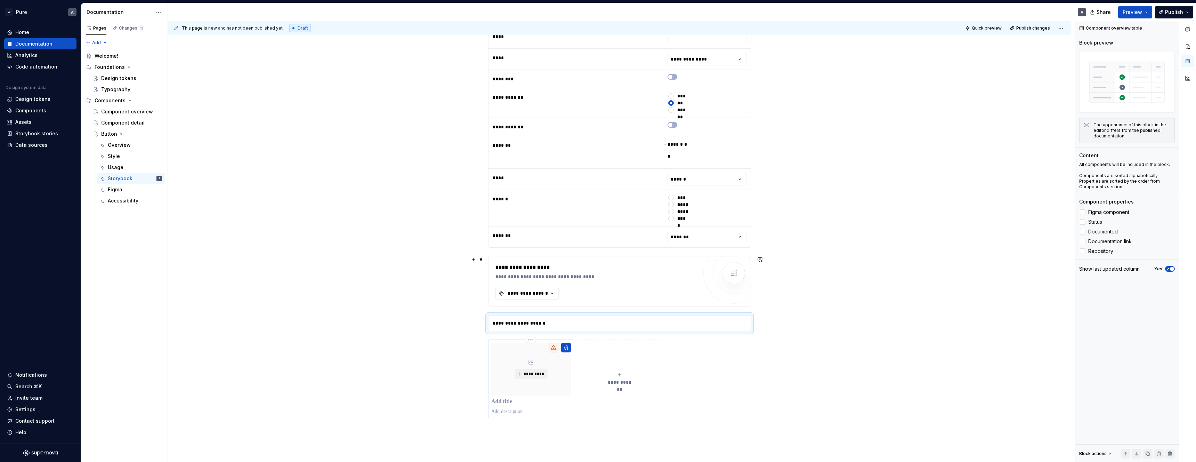
scroll to position [415, 0]
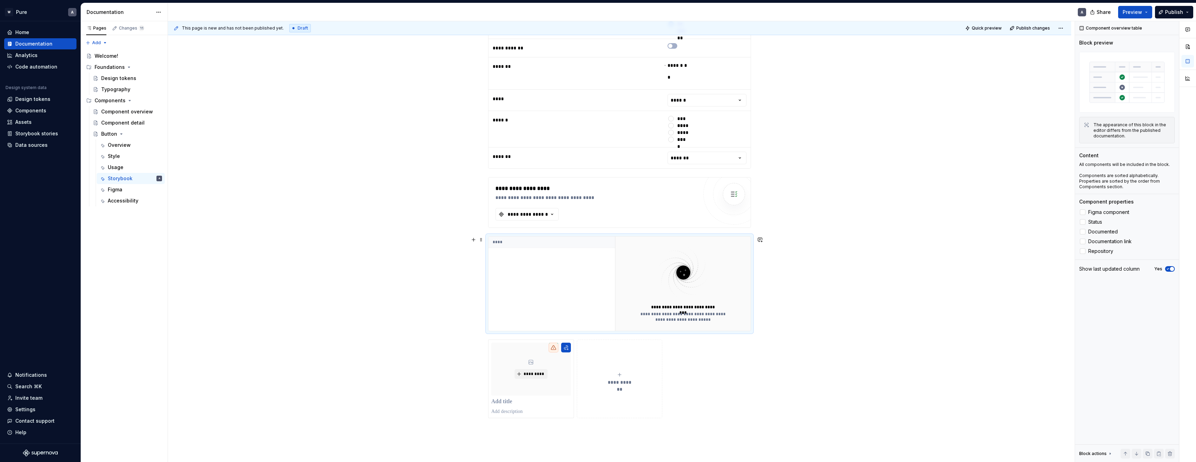
click at [526, 274] on div "****" at bounding box center [551, 283] width 127 height 94
click at [536, 215] on div "**********" at bounding box center [528, 214] width 42 height 7
click at [542, 213] on div "**********" at bounding box center [528, 214] width 42 height 7
click at [542, 271] on div "****" at bounding box center [551, 283] width 127 height 94
click at [558, 209] on button "**********" at bounding box center [526, 214] width 63 height 13
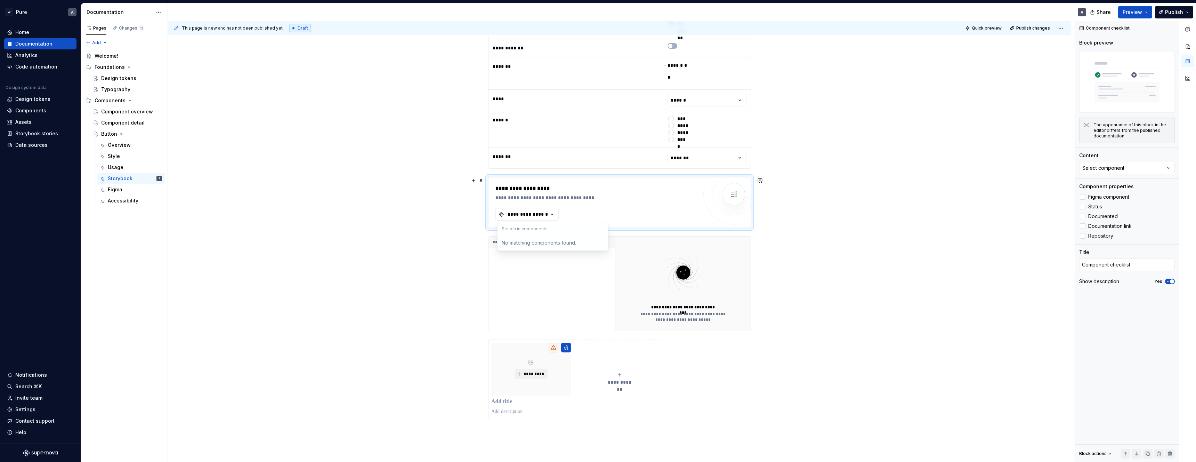
click at [604, 205] on div "**********" at bounding box center [596, 202] width 202 height 36
click at [1117, 170] on div "Select component" at bounding box center [1103, 167] width 42 height 7
click at [1097, 196] on span "Figma component" at bounding box center [1108, 197] width 41 height 6
click at [1136, 169] on button "Select component" at bounding box center [1127, 168] width 96 height 13
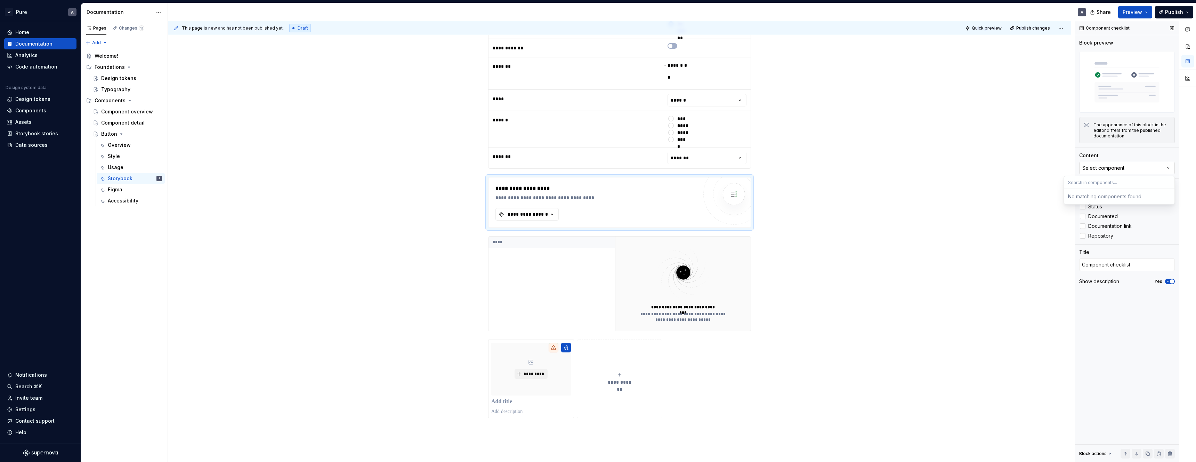
click at [1135, 169] on button "Select component" at bounding box center [1127, 168] width 96 height 13
click at [1086, 207] on label "Status" at bounding box center [1127, 206] width 96 height 8
click at [1086, 197] on label "Figma component" at bounding box center [1127, 197] width 96 height 8
click at [520, 216] on div "**********" at bounding box center [528, 214] width 42 height 7
click at [536, 214] on div "**********" at bounding box center [528, 214] width 42 height 7
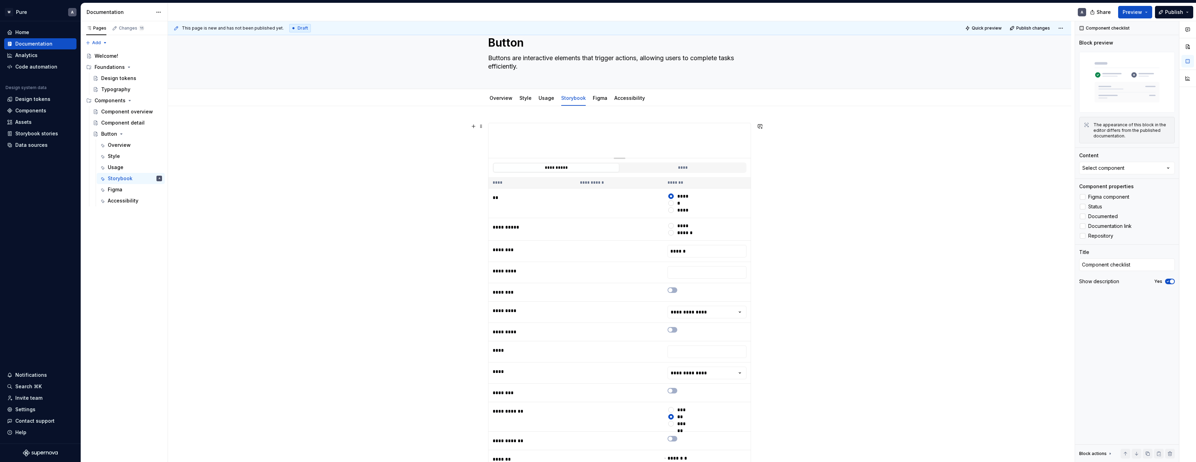
scroll to position [0, 0]
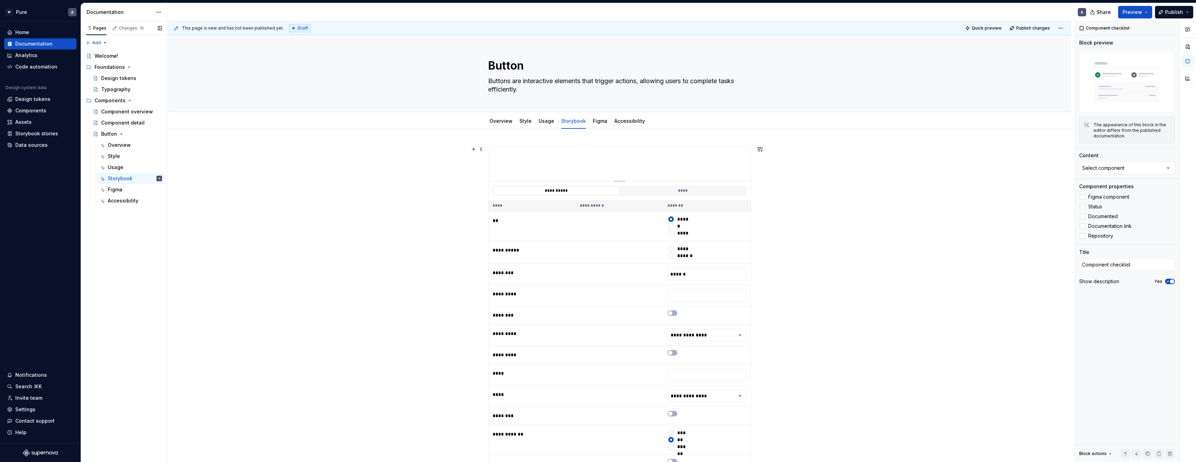
type textarea "*"
click at [43, 107] on div "Components" at bounding box center [30, 110] width 31 height 7
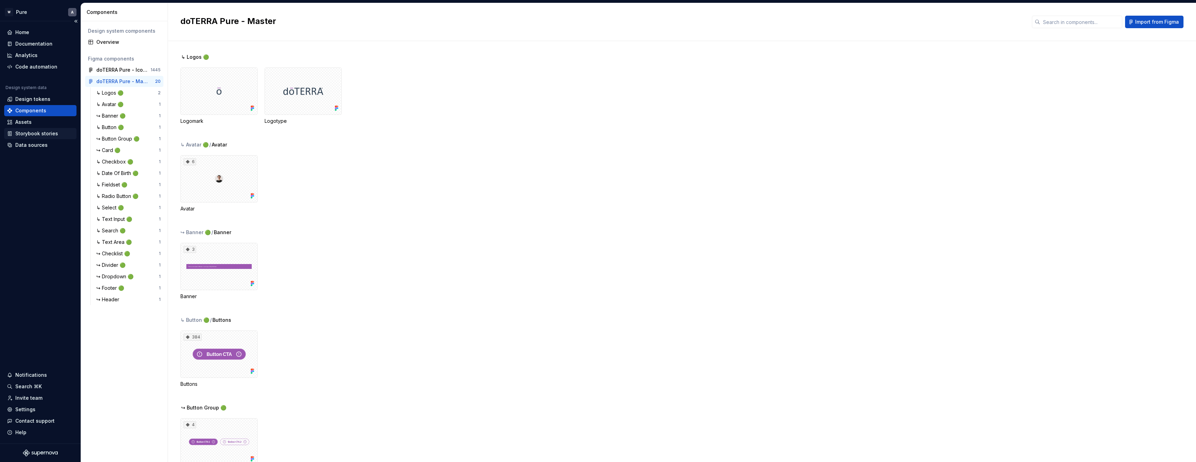
click at [30, 133] on div "Storybook stories" at bounding box center [36, 133] width 43 height 7
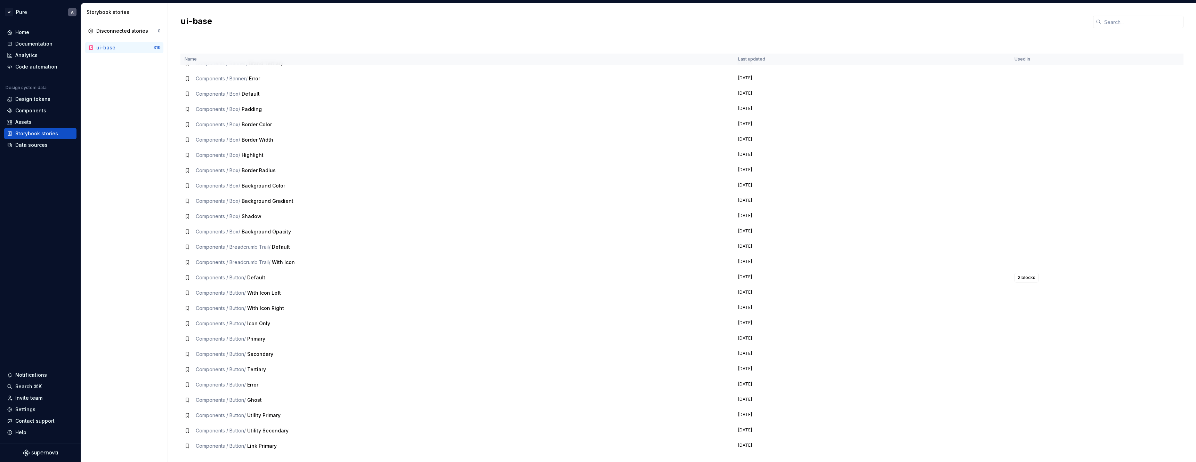
scroll to position [444, 0]
click at [247, 180] on div "Components / Button / Default" at bounding box center [231, 180] width 70 height 7
click at [240, 180] on span "Components / Button /" at bounding box center [221, 180] width 50 height 6
click at [1030, 180] on span "2 blocks" at bounding box center [1027, 180] width 18 height 6
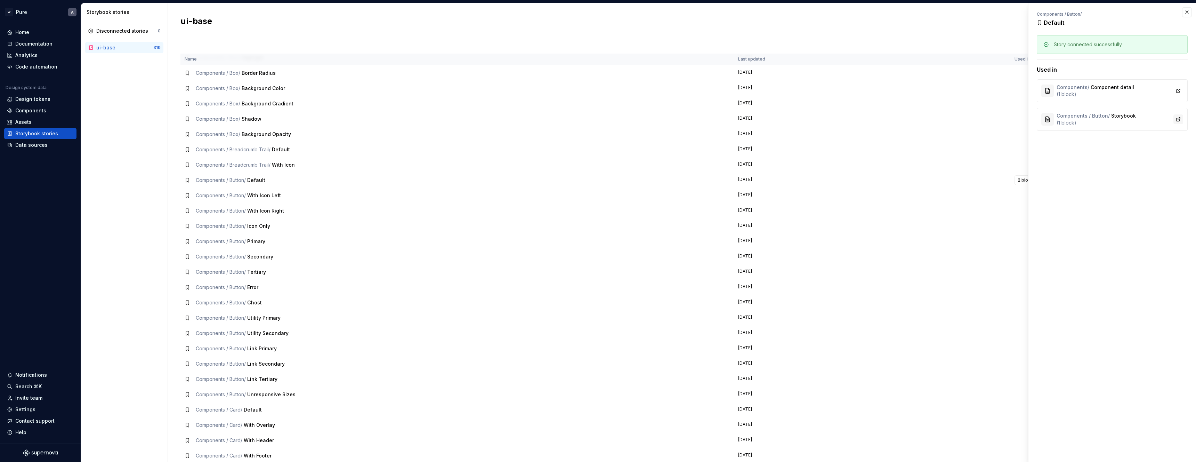
click at [1178, 120] on link at bounding box center [1178, 119] width 10 height 10
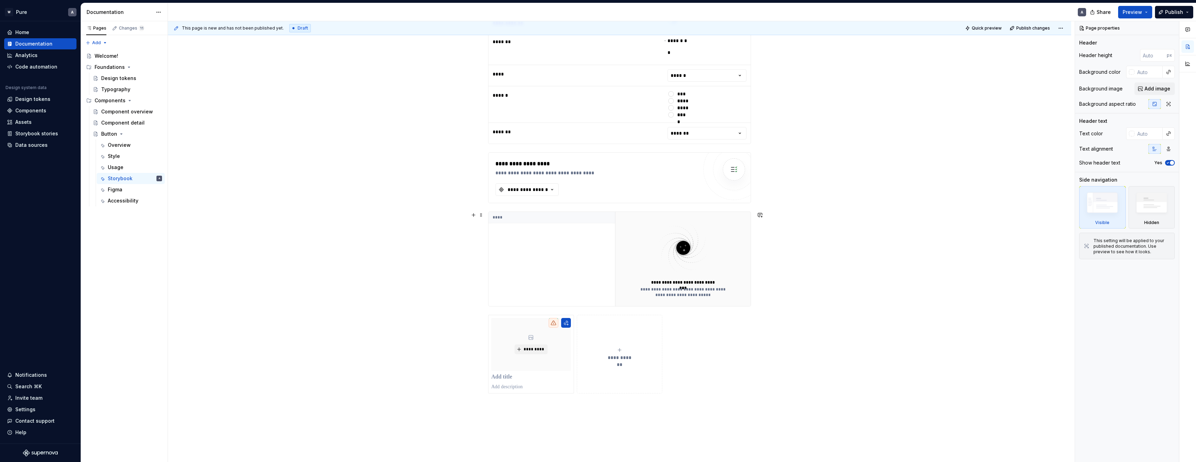
scroll to position [442, 0]
click at [484, 158] on div at bounding box center [476, 154] width 15 height 10
click at [482, 154] on span at bounding box center [481, 154] width 6 height 10
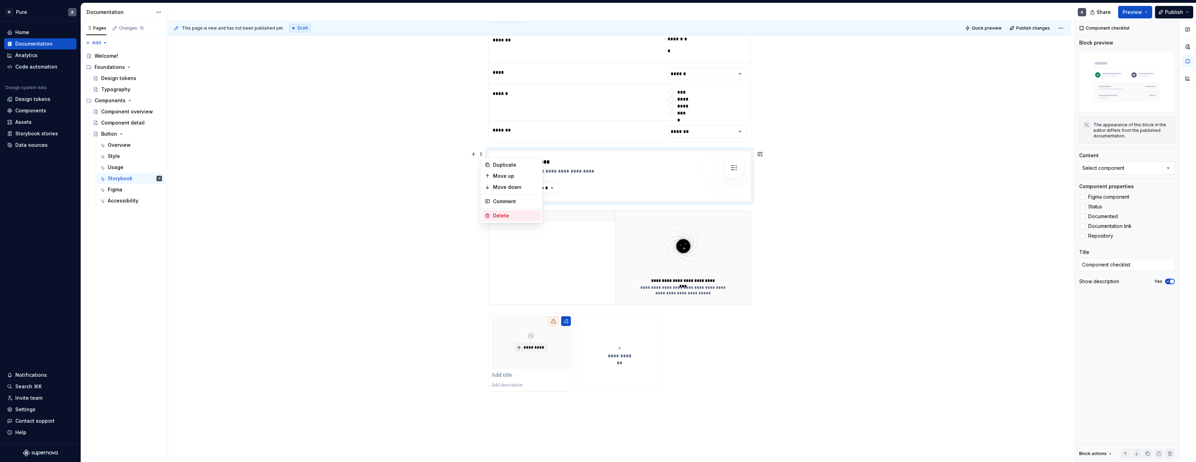
click at [505, 216] on div "Delete" at bounding box center [515, 215] width 45 height 7
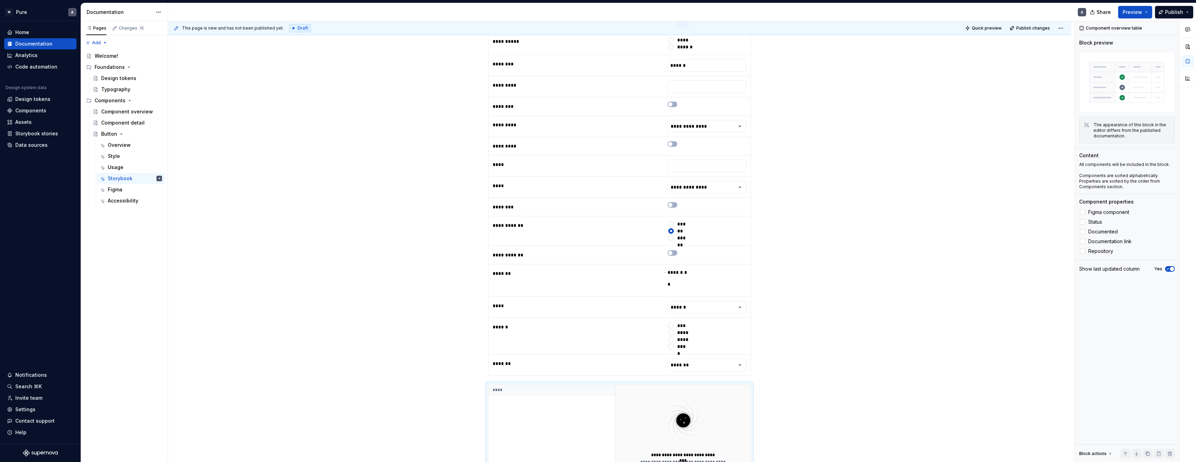
scroll to position [0, 0]
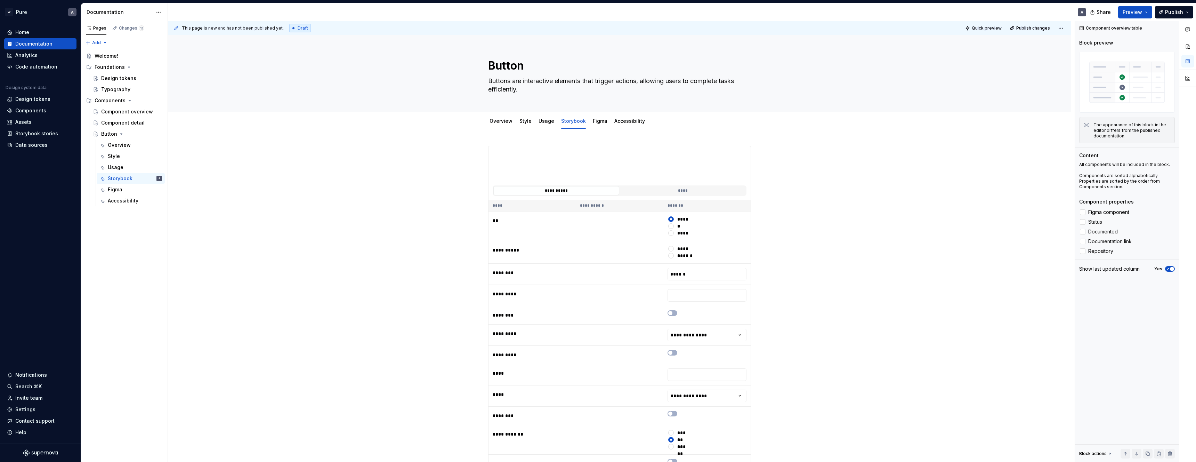
type textarea "*"
